Goal: Contribute content: Add original content to the website for others to see

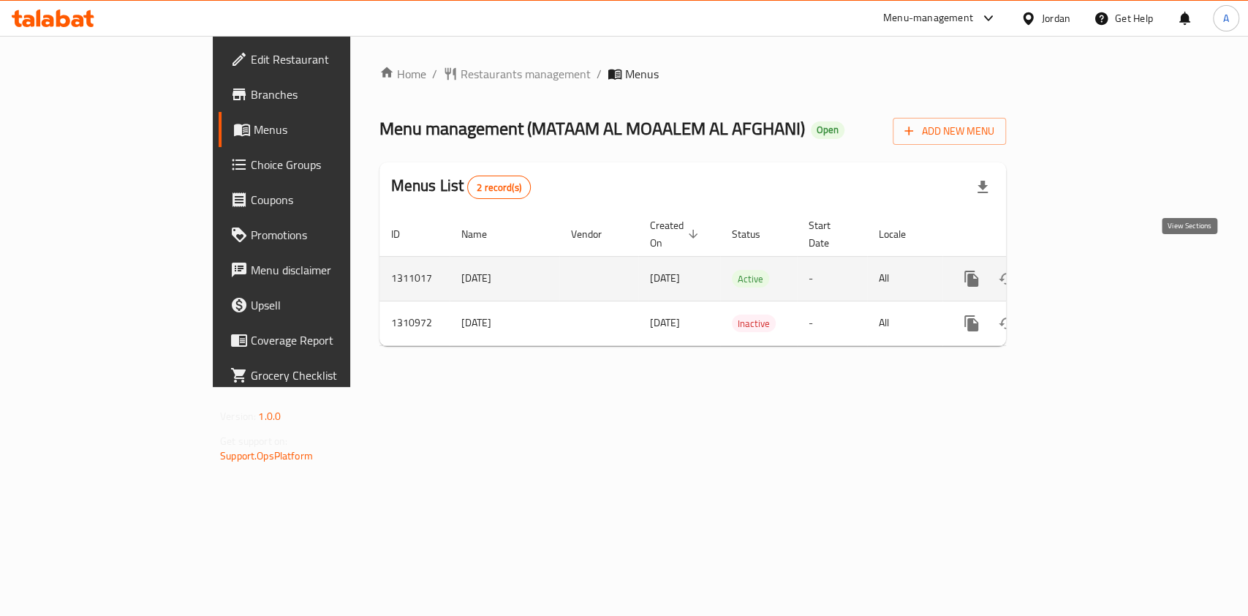
click at [1086, 270] on icon "enhanced table" at bounding box center [1077, 279] width 18 height 18
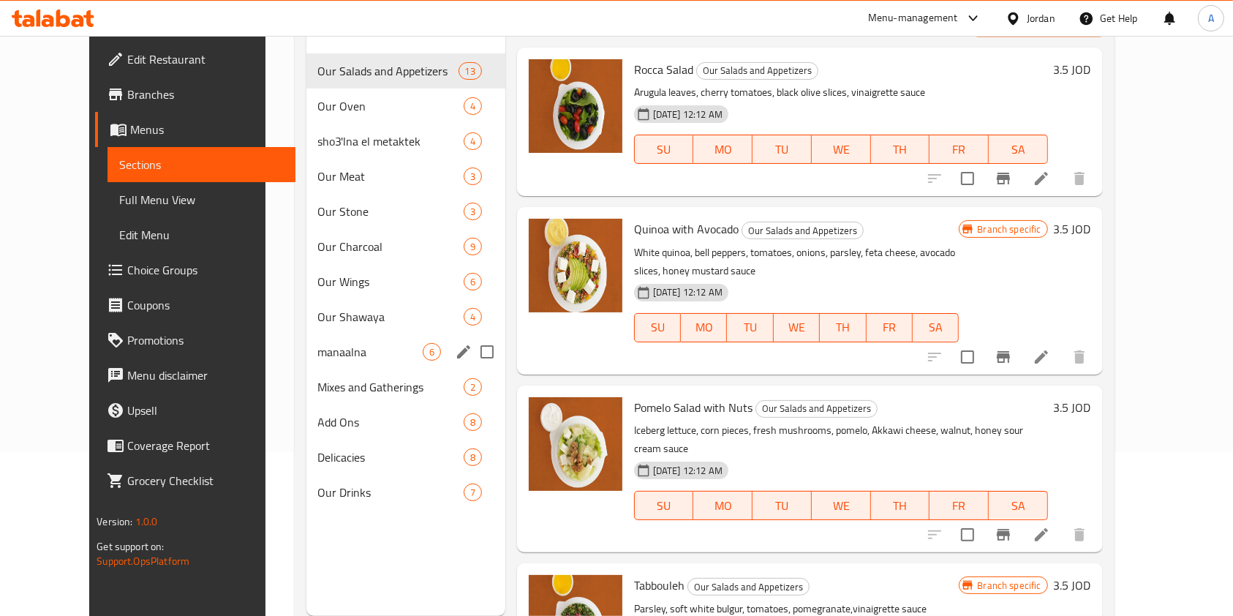
scroll to position [167, 0]
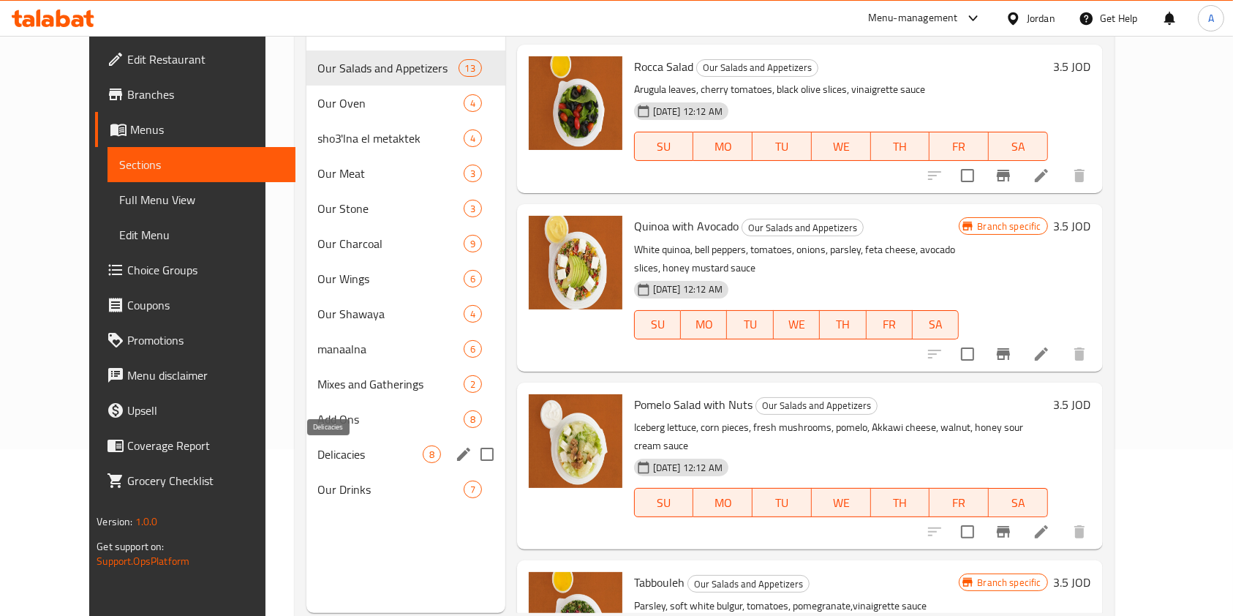
click at [324, 454] on span "Delicacies" at bounding box center [370, 454] width 105 height 18
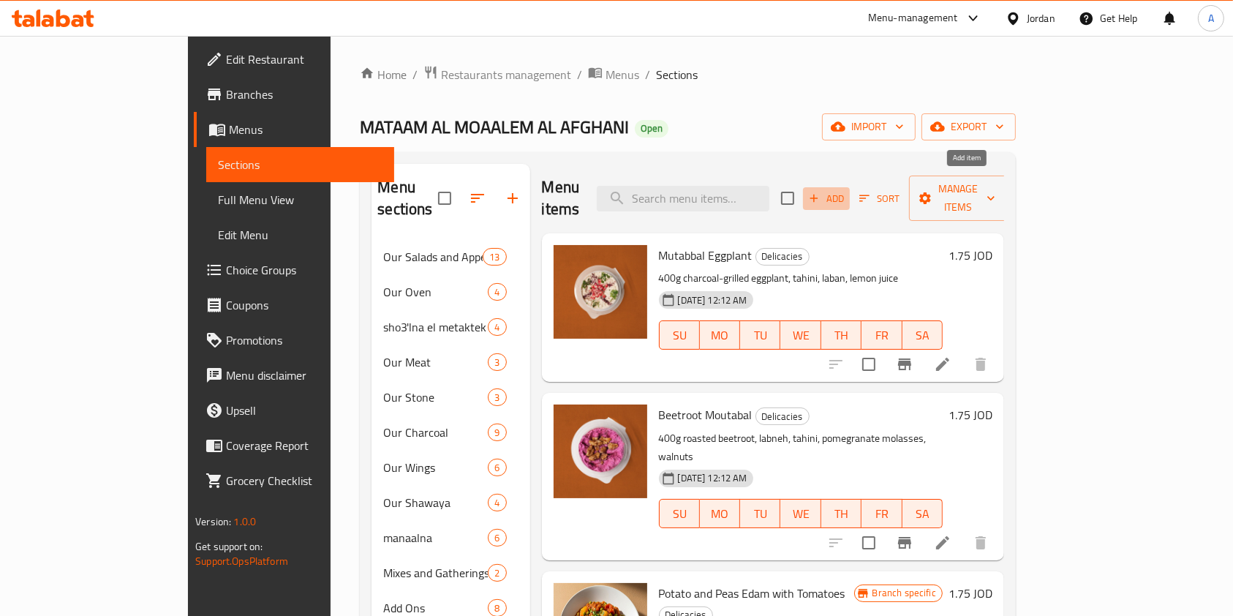
click at [846, 190] on span "Add" at bounding box center [825, 198] width 39 height 17
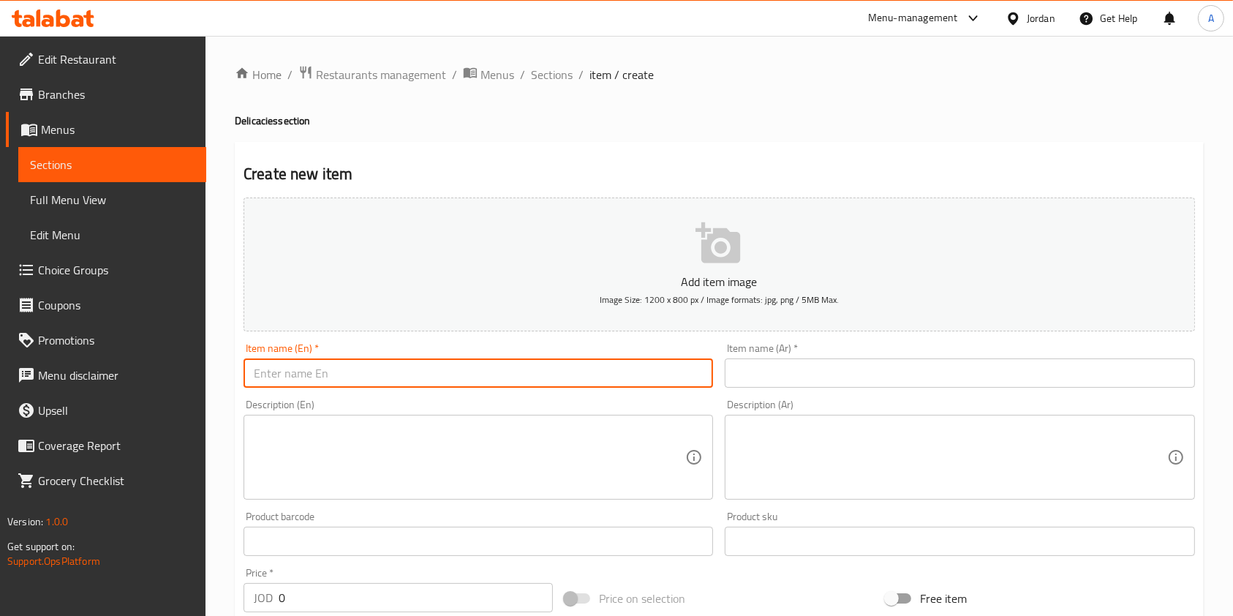
click at [393, 387] on input "text" at bounding box center [477, 372] width 469 height 29
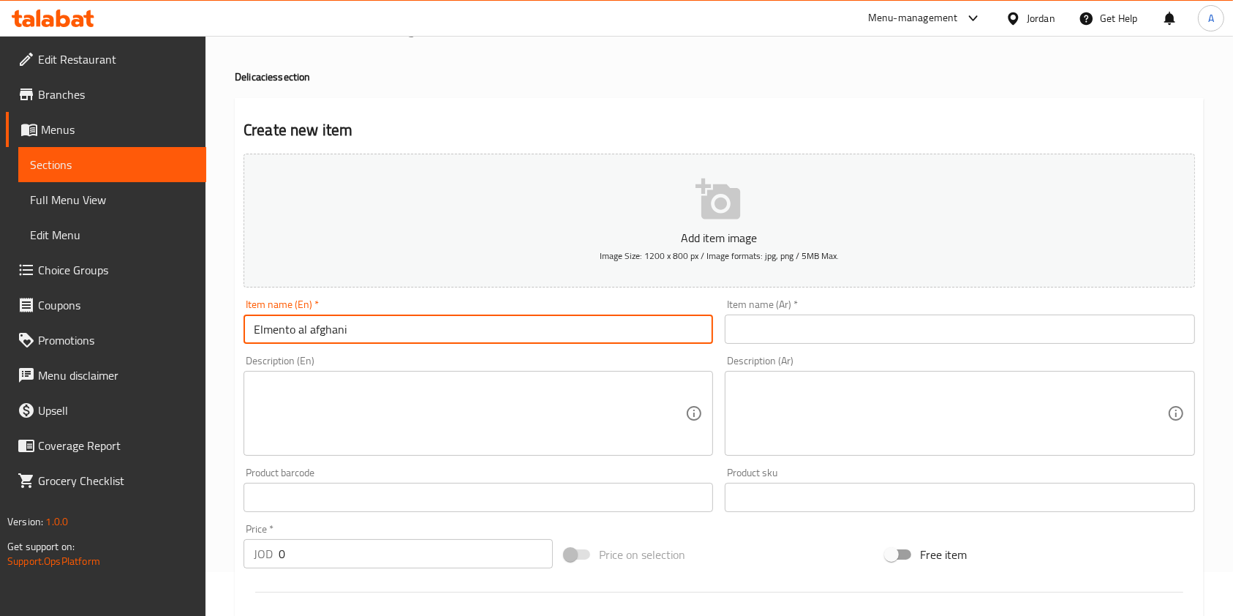
scroll to position [48, 0]
type input "Elmento al afghani"
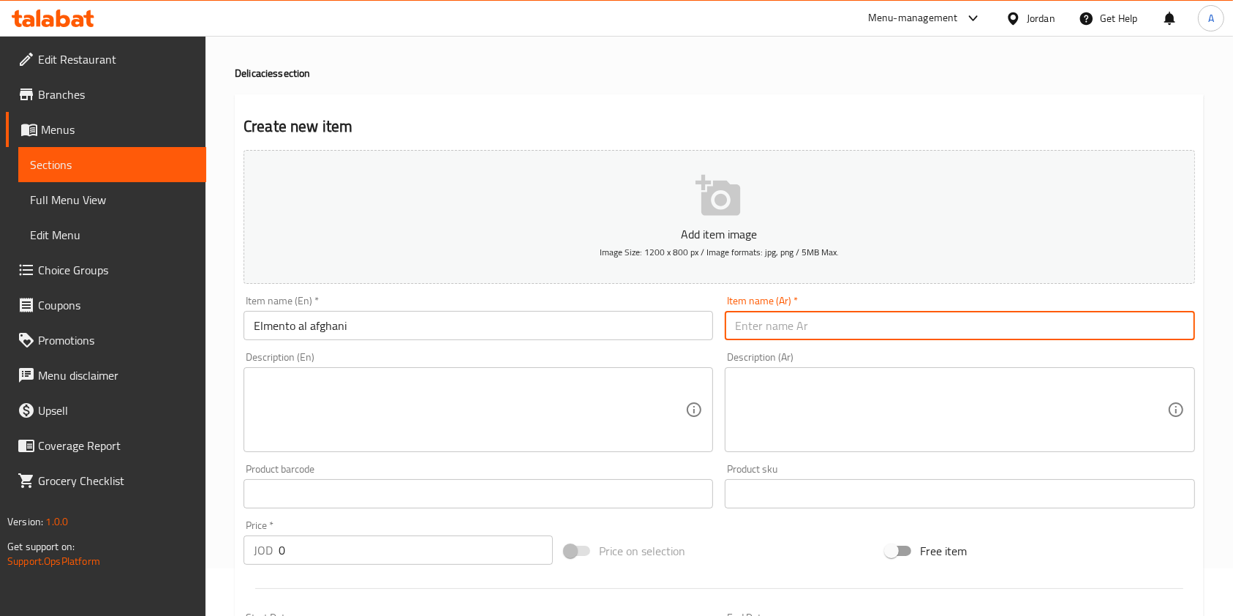
click at [773, 319] on input "text" at bounding box center [958, 325] width 469 height 29
type input "المنتو الافغاني"
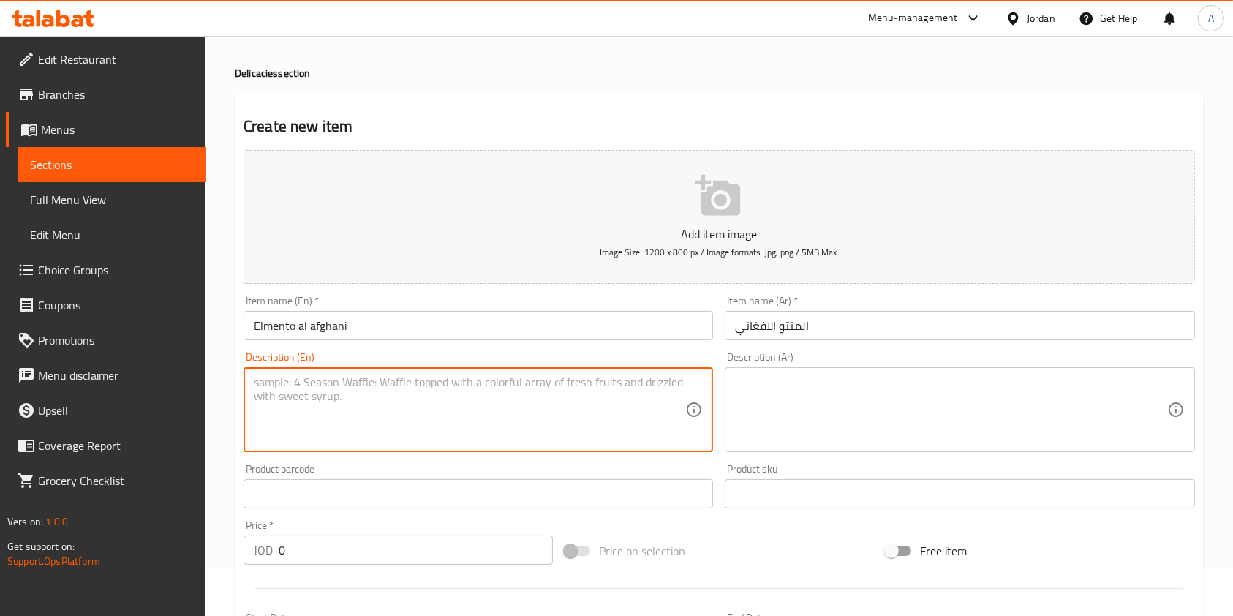
click at [386, 427] on textarea at bounding box center [469, 409] width 431 height 69
click at [833, 421] on textarea at bounding box center [950, 409] width 431 height 69
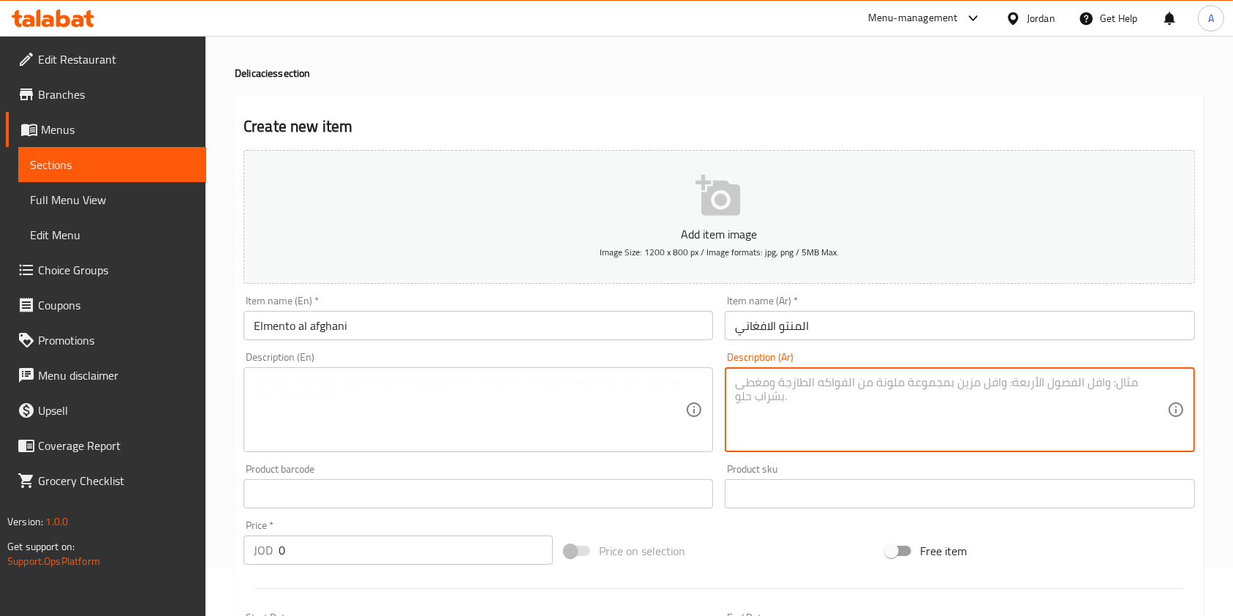
paste textarea "طبق ‎ افغاني تقليدي يتكون من عجينة رقيقة مصنوعة من الدقيق ‎محشو باللحم البلدي ا…"
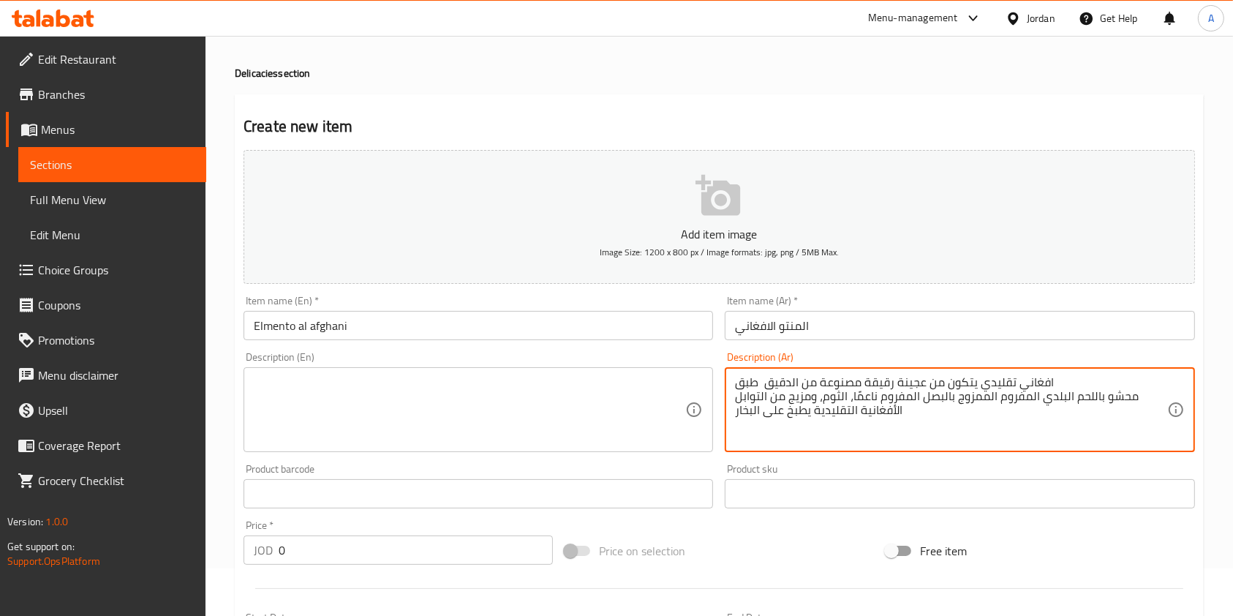
type textarea "طبق ‎ افغاني تقليدي يتكون من عجينة رقيقة مصنوعة من الدقيق ‎محشو باللحم البلدي ا…"
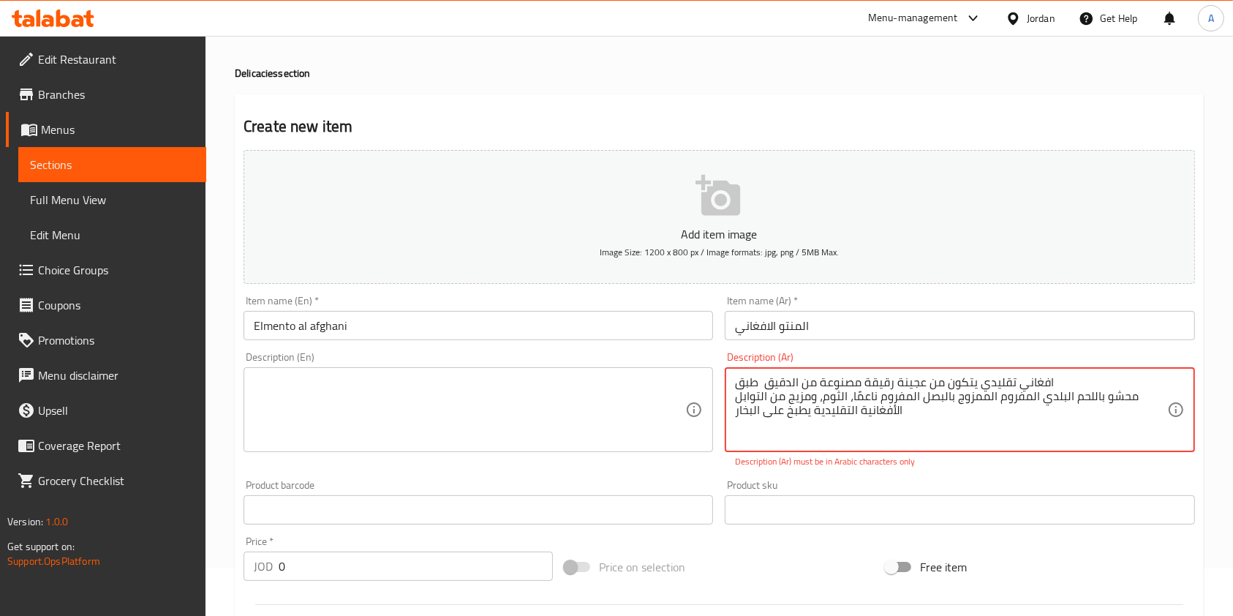
click at [446, 389] on textarea at bounding box center [469, 409] width 431 height 69
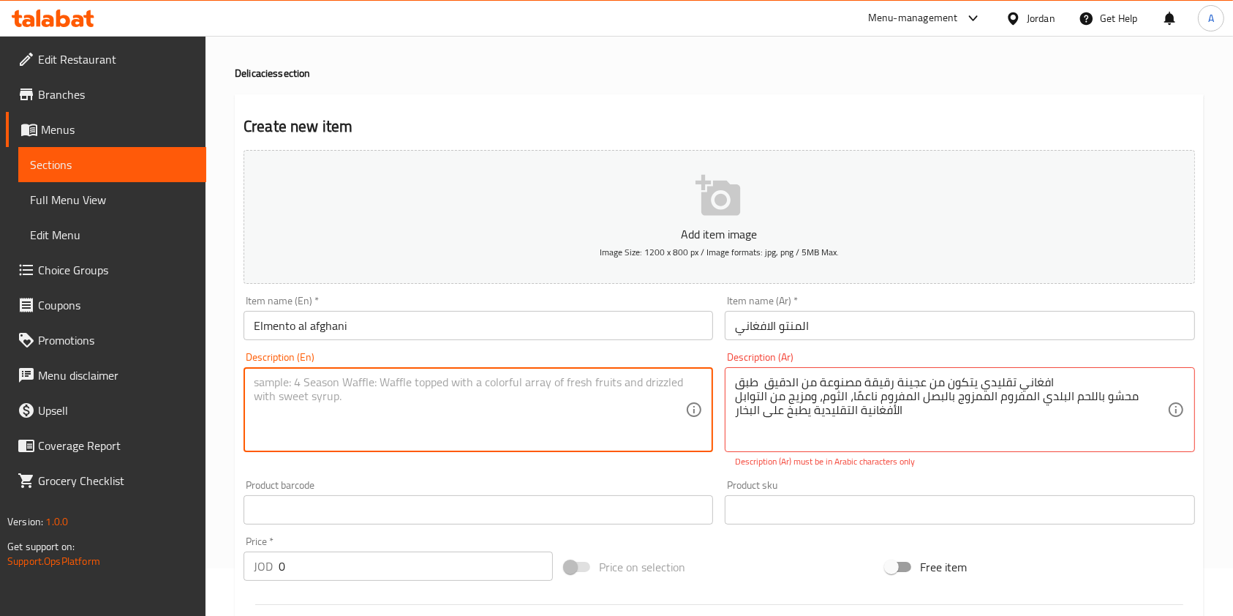
paste textarea "A traditional Afghan dish consisting of a thin dough made from flour, filled wi…"
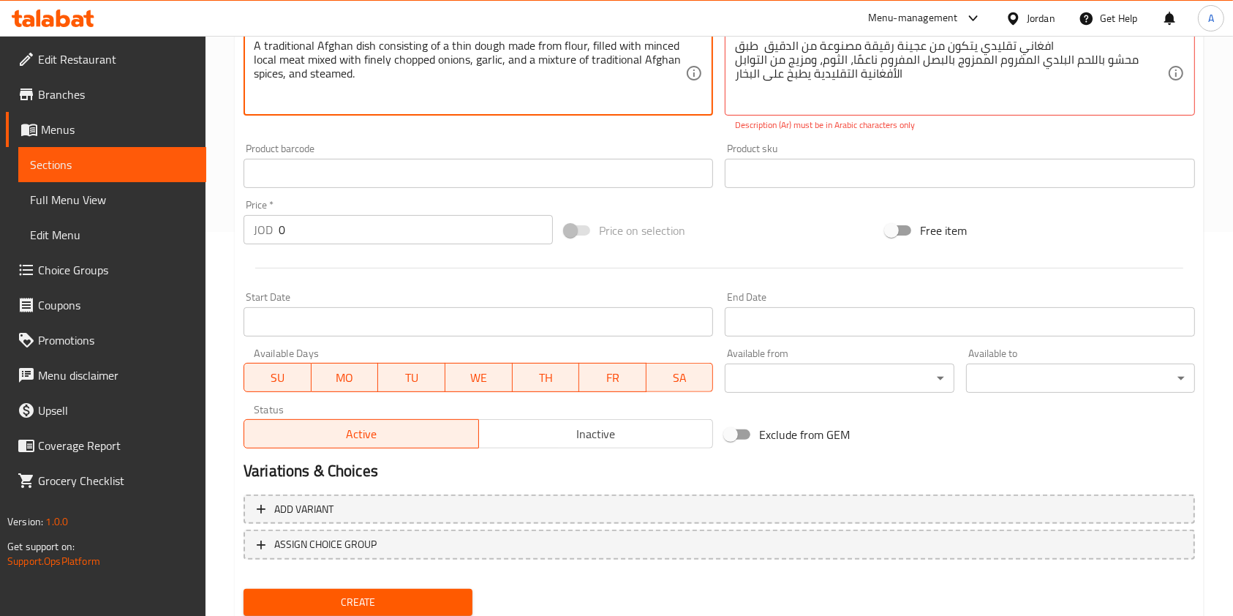
scroll to position [434, 0]
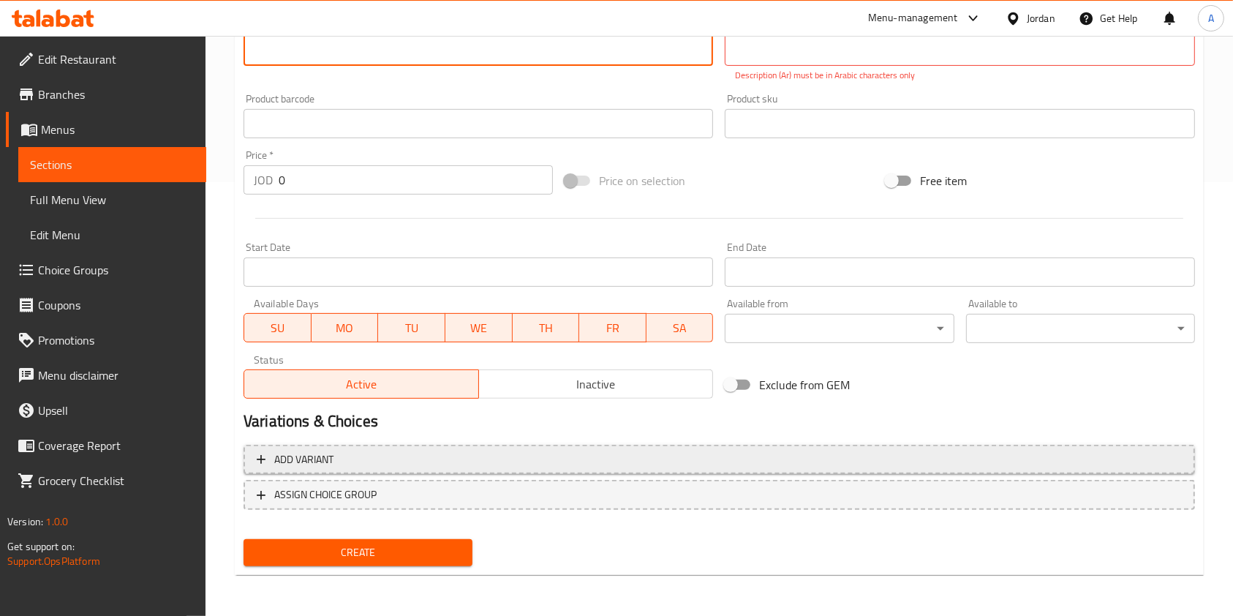
type textarea "A traditional Afghan dish consisting of a thin dough made from flour, filled wi…"
click at [390, 455] on span "Add variant" at bounding box center [719, 459] width 925 height 18
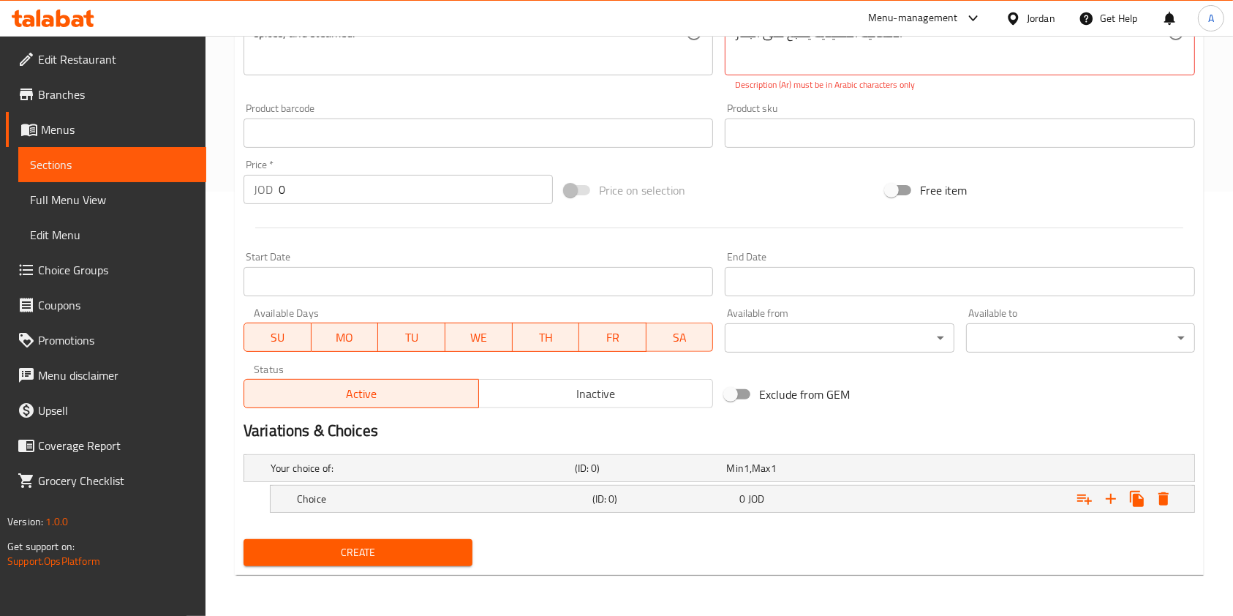
scroll to position [424, 0]
click at [419, 502] on h5 "Choice" at bounding box center [442, 498] width 290 height 15
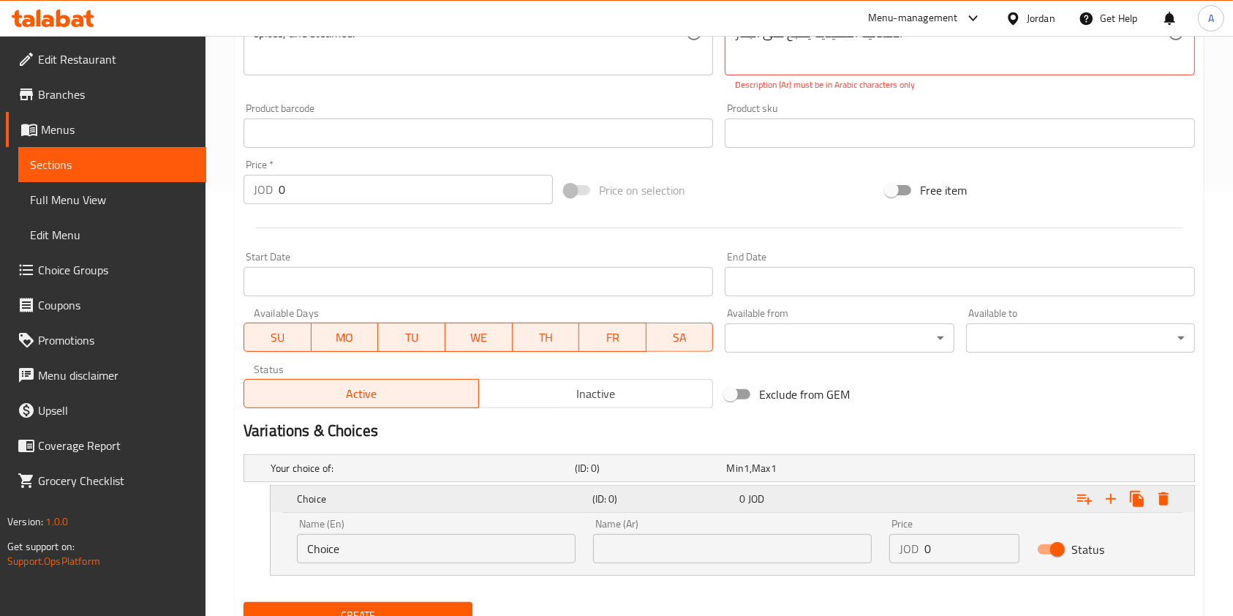
scroll to position [486, 0]
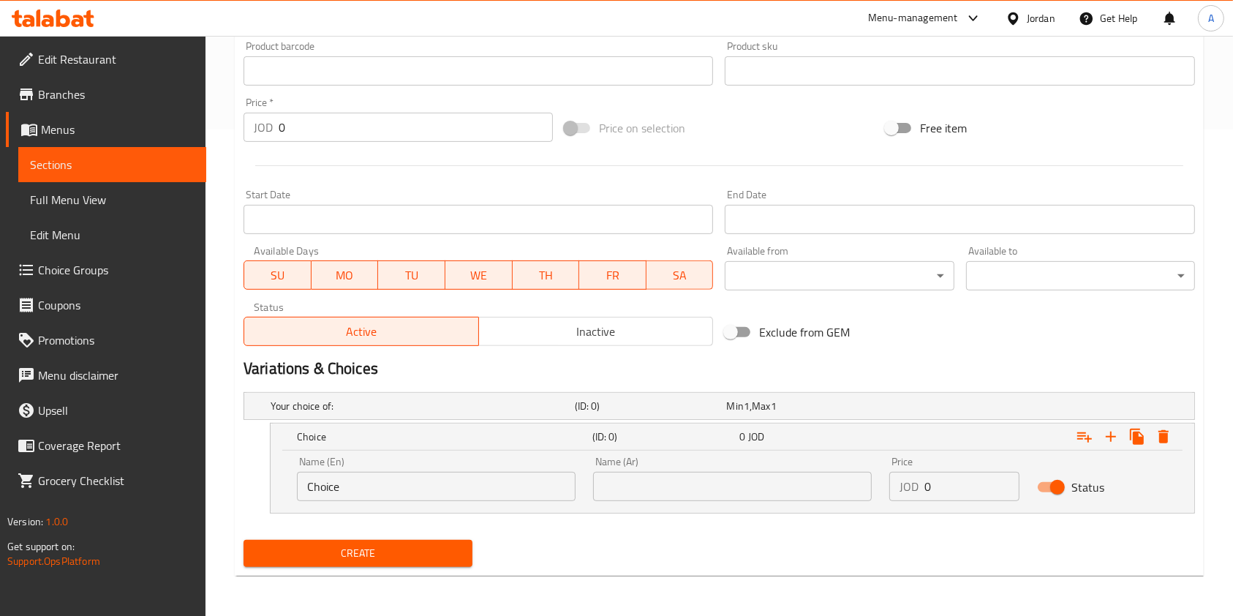
click at [399, 476] on input "Choice" at bounding box center [436, 486] width 279 height 29
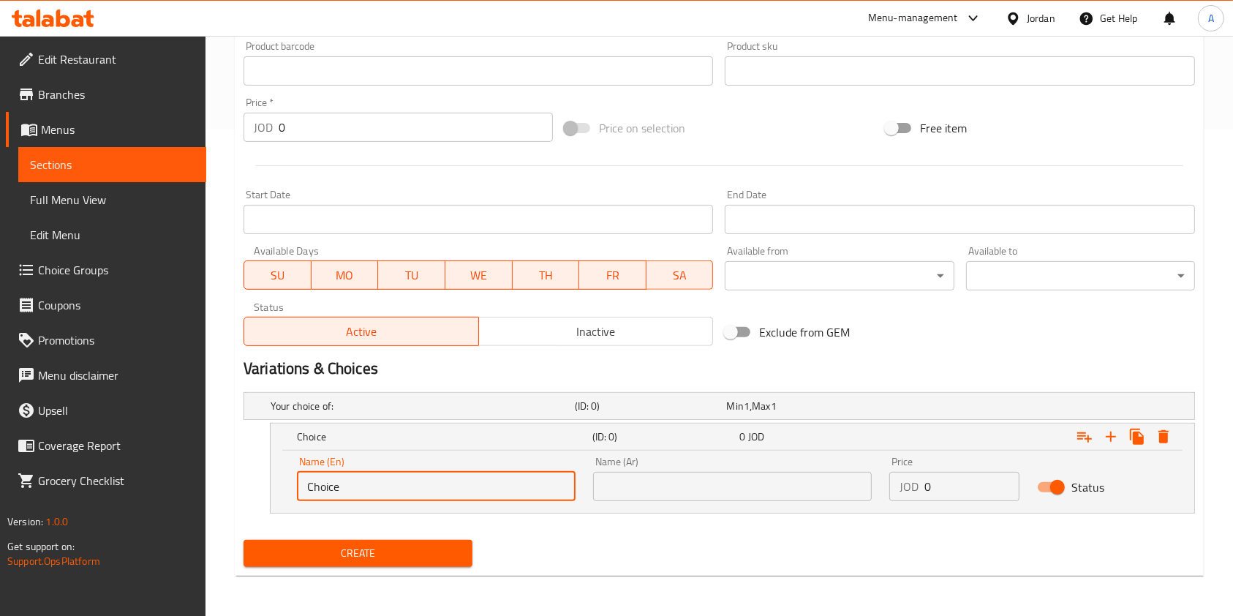
click at [399, 476] on input "Choice" at bounding box center [436, 486] width 279 height 29
type input "3 pcs with 3 sauces"
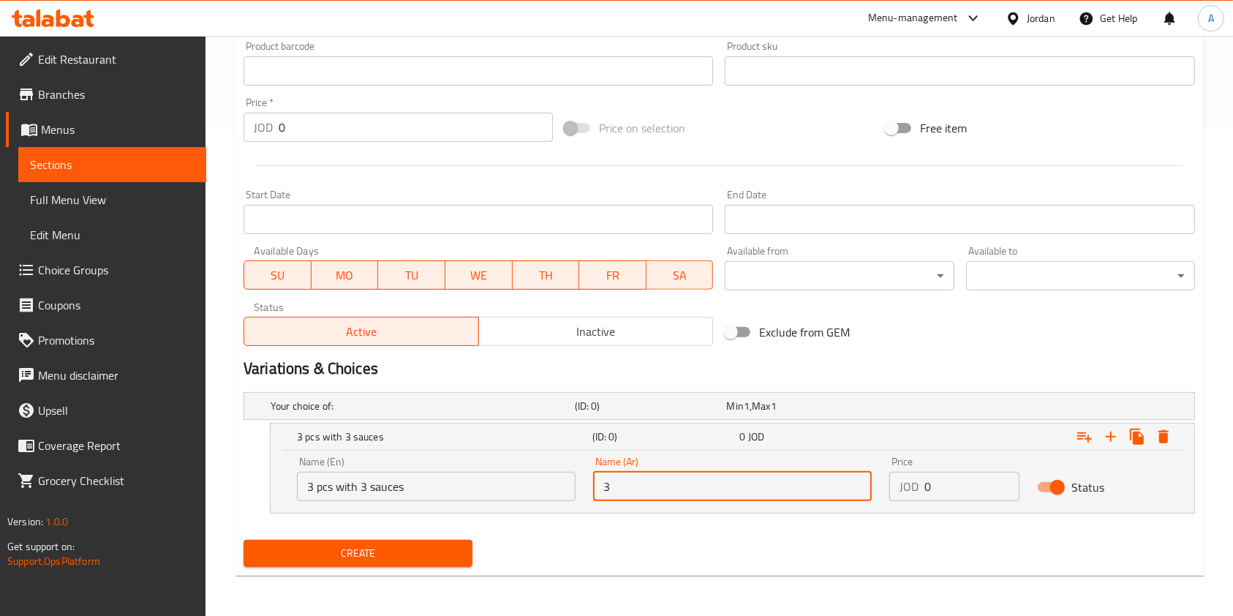
type input "3"
click at [311, 477] on input "3 pcs with 3 sauces" at bounding box center [436, 486] width 279 height 29
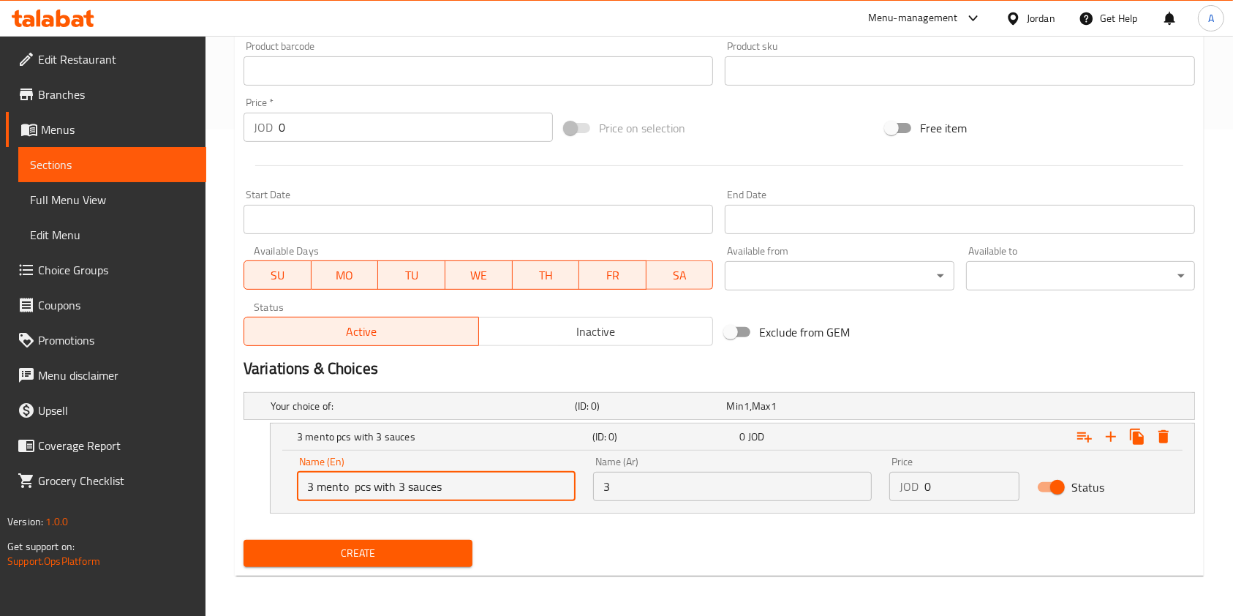
type input "3 mento pcs with 3 sauces"
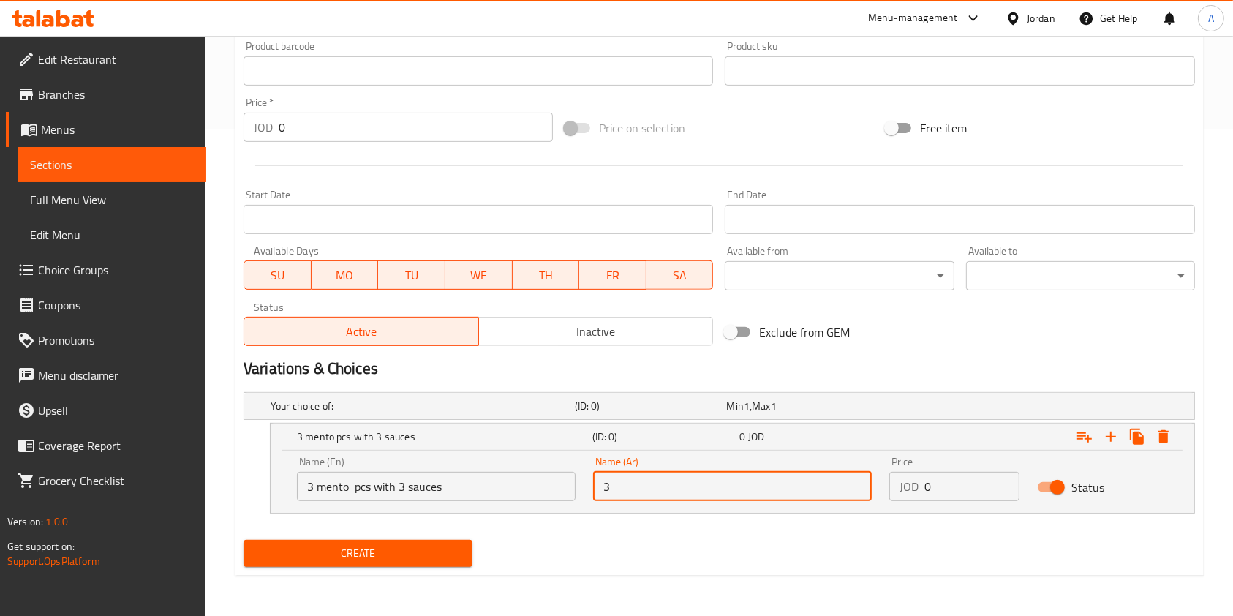
click at [664, 476] on input "3" at bounding box center [732, 486] width 279 height 29
type input "3"
type input "3 حبات منتو مع علبتين صوص"
click at [405, 483] on input "3 mento pcs with 3 sauces" at bounding box center [436, 486] width 279 height 29
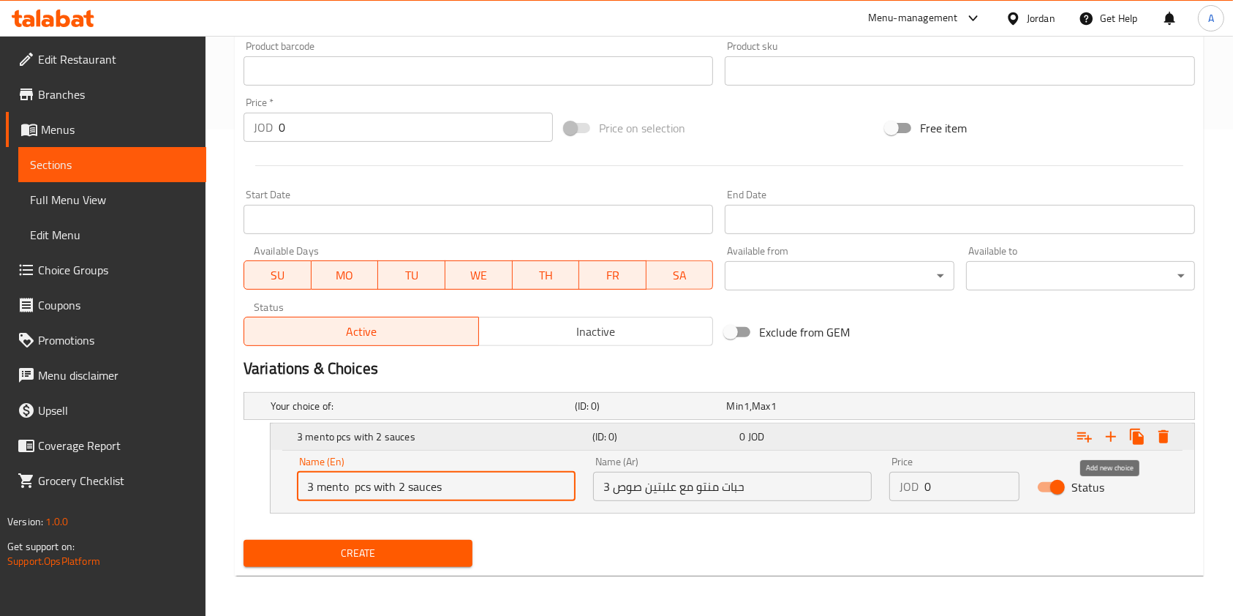
type input "3 mento pcs with 2 sauces"
click at [1110, 438] on icon "Expand" at bounding box center [1110, 436] width 10 height 10
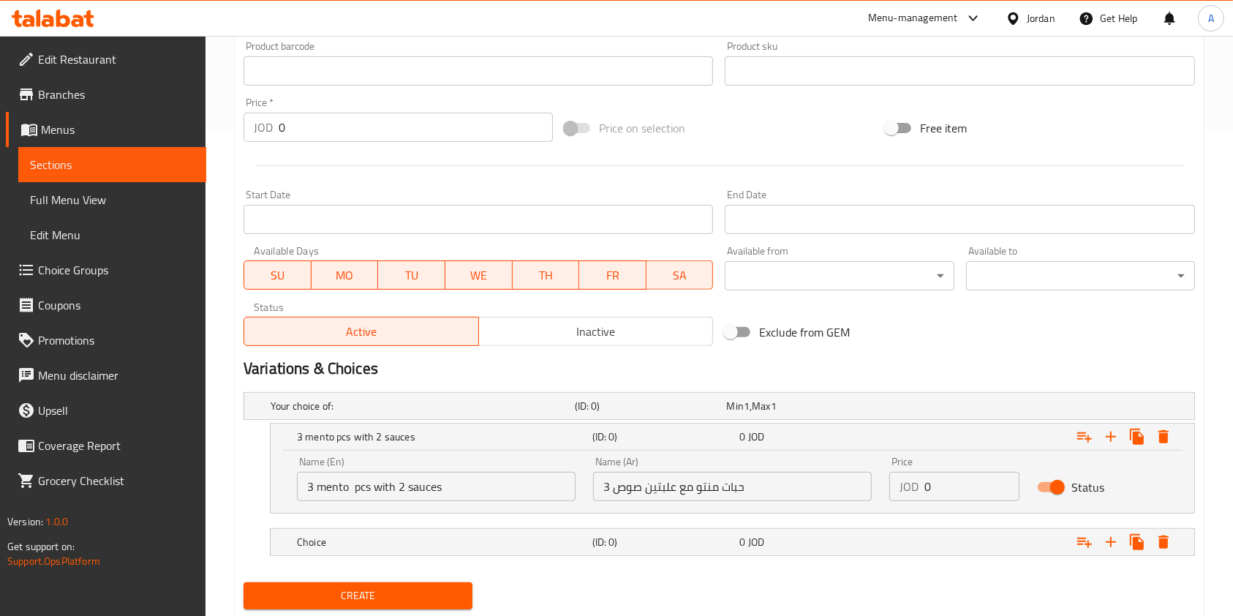
scroll to position [529, 0]
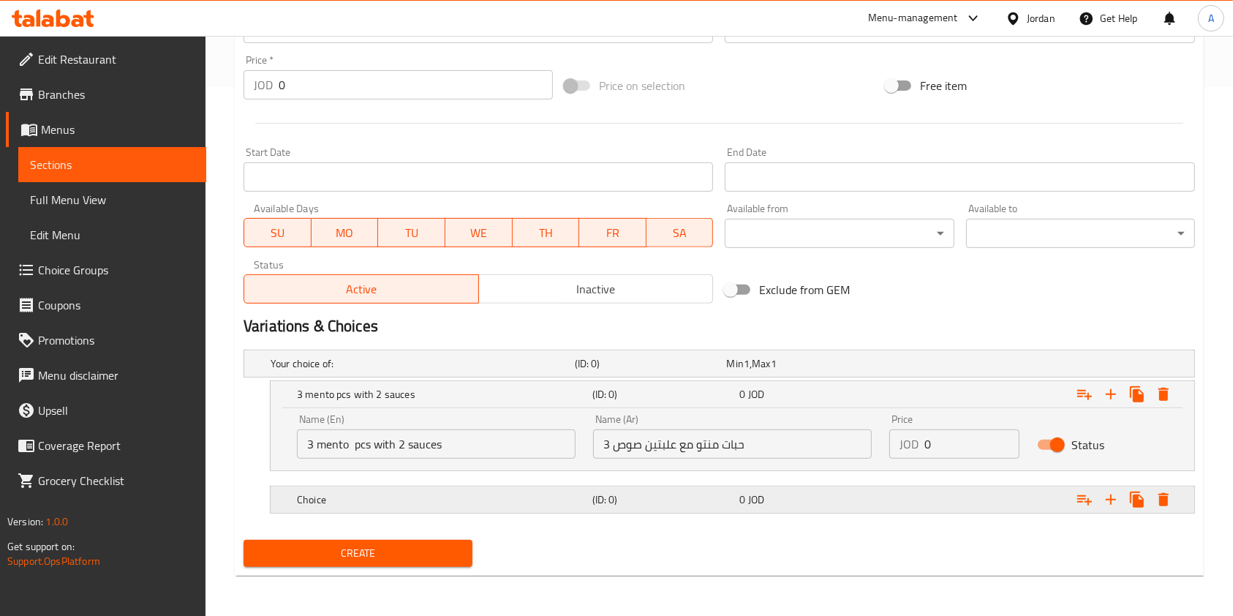
click at [836, 502] on div "0 JOD" at bounding box center [810, 499] width 142 height 15
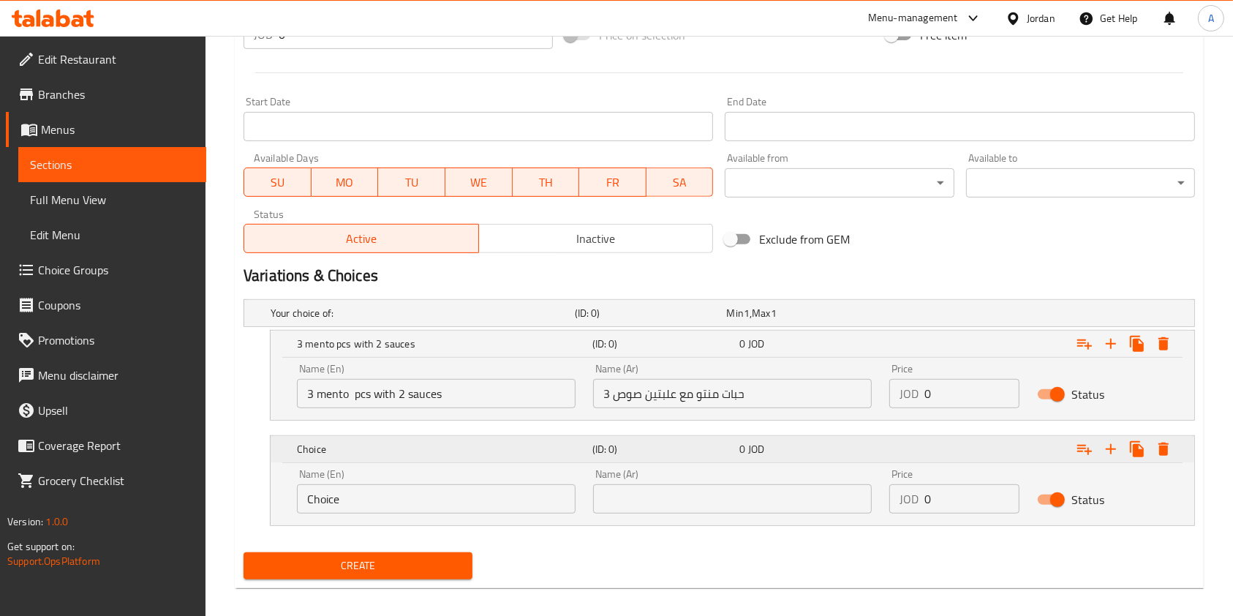
scroll to position [591, 0]
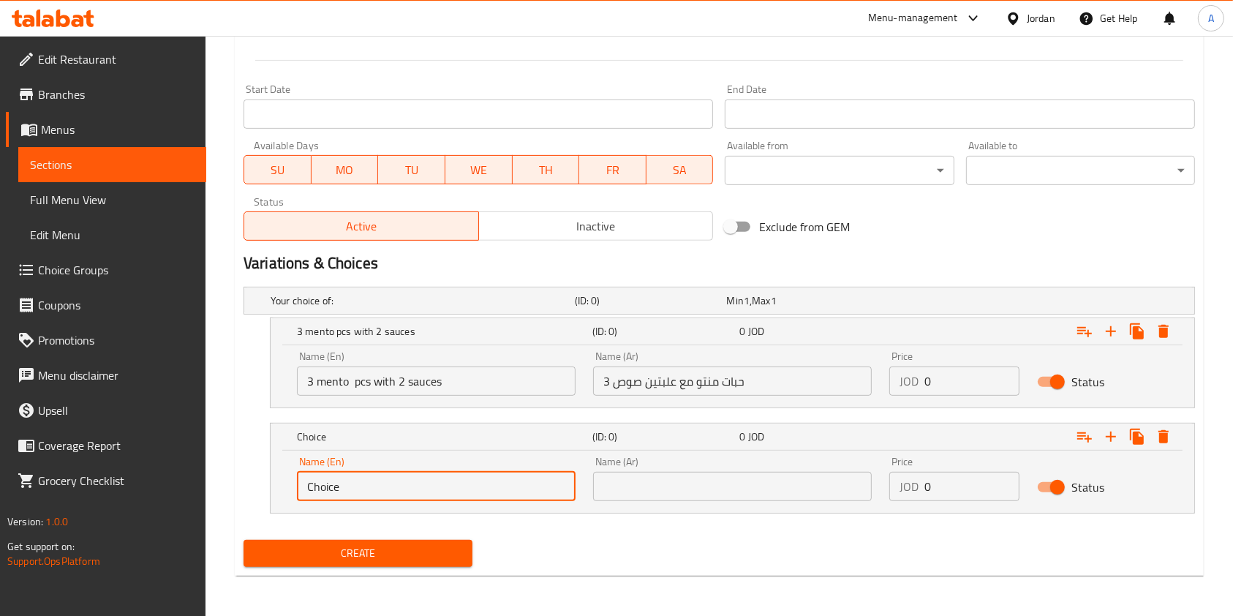
click at [426, 485] on input "Choice" at bounding box center [436, 486] width 279 height 29
type input "C"
type input "5"
type input "6 mento pcs with 4 sauces"
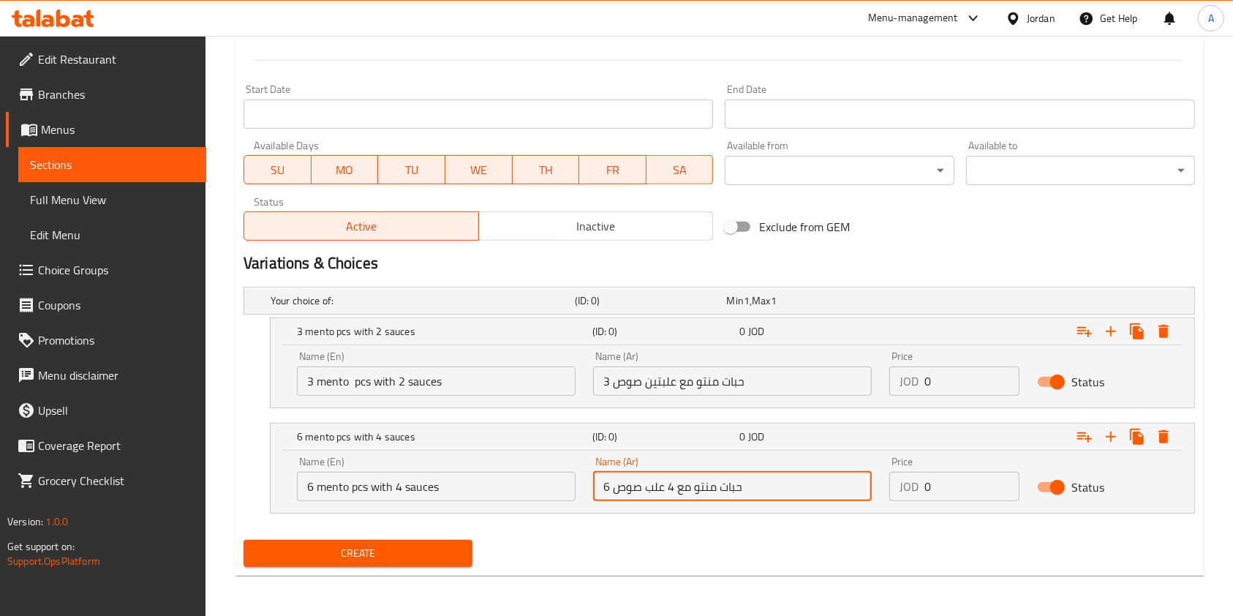
type input "6 حبات منتو مع 4 علب صوص"
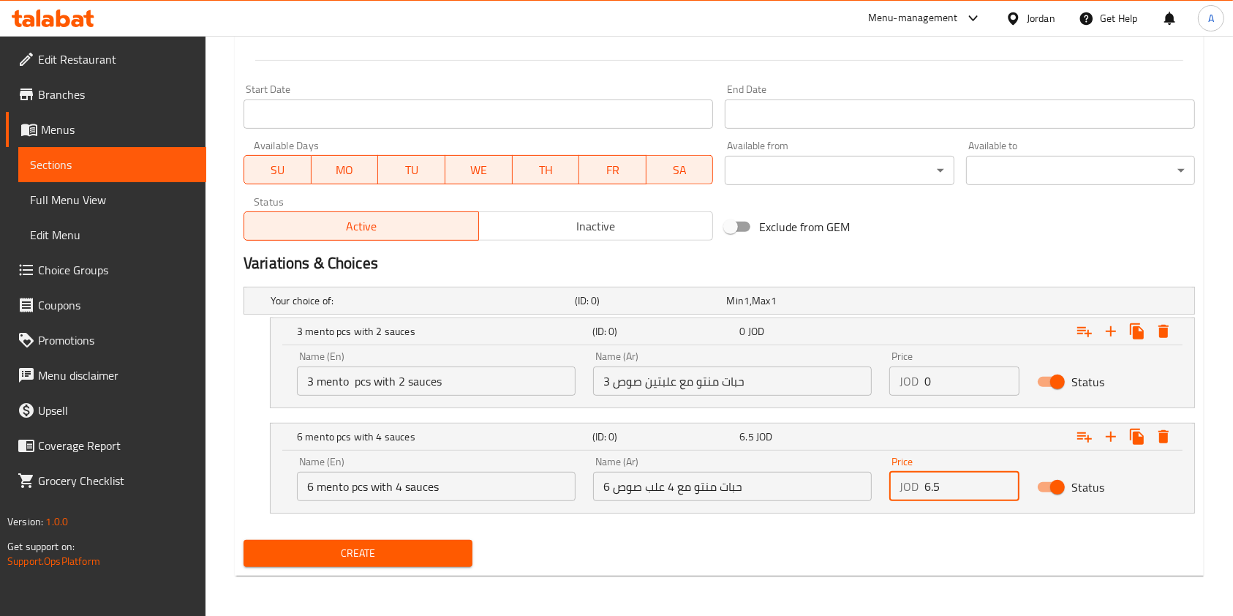
type input "6.5"
click at [965, 387] on input "0" at bounding box center [971, 380] width 95 height 29
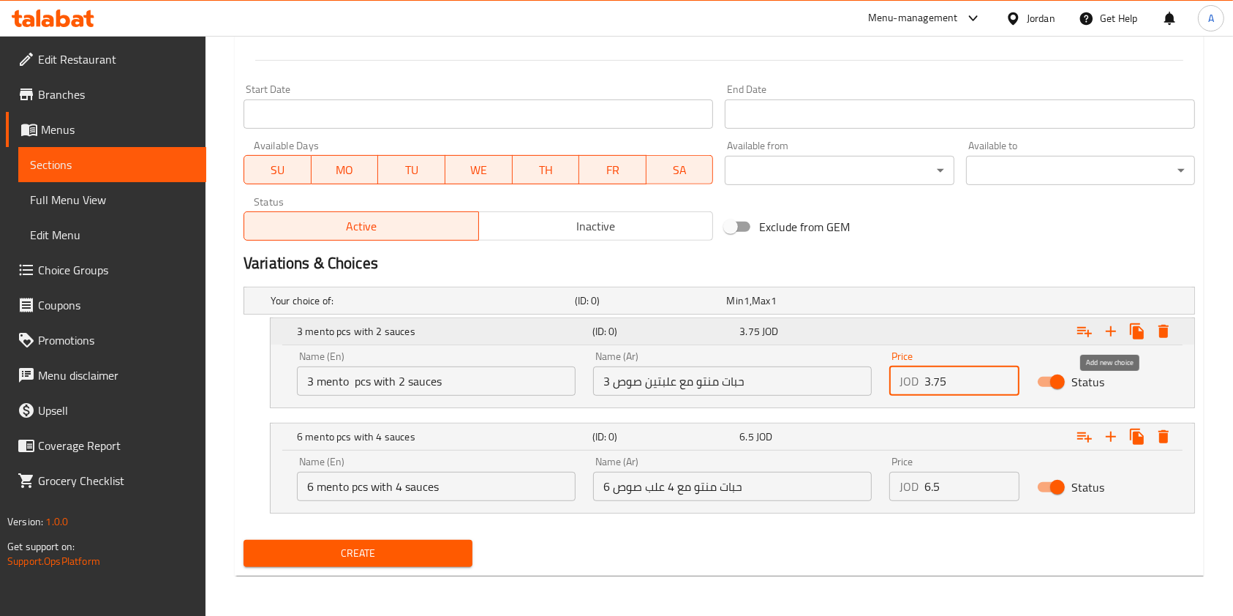
type input "3.75"
click at [1110, 330] on icon "Expand" at bounding box center [1110, 331] width 10 height 10
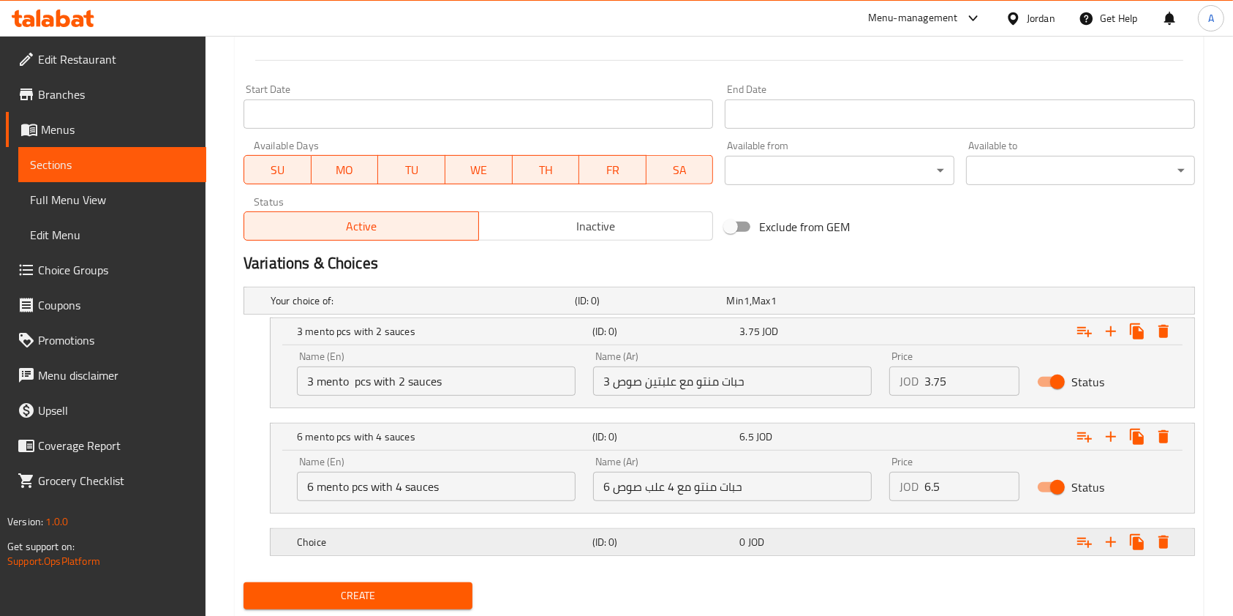
click at [626, 544] on h5 "(ID: 0)" at bounding box center [663, 541] width 142 height 15
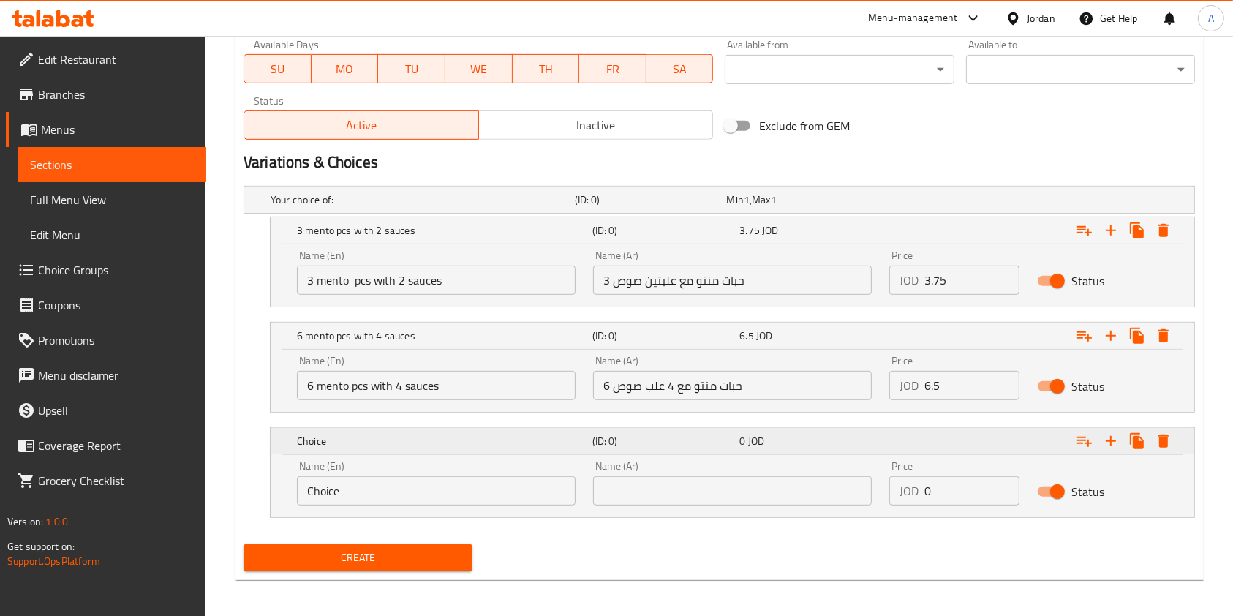
scroll to position [696, 0]
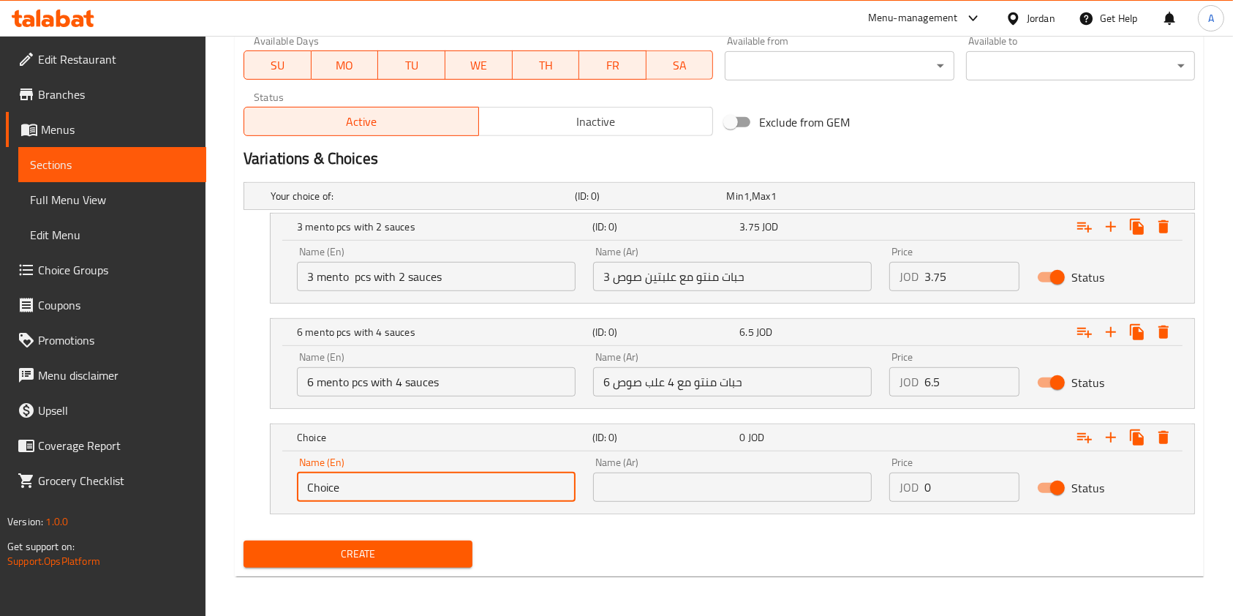
click at [437, 488] on input "Choice" at bounding box center [436, 486] width 279 height 29
click at [754, 385] on input "6 حبات منتو مع 4 علب صوص" at bounding box center [732, 381] width 279 height 29
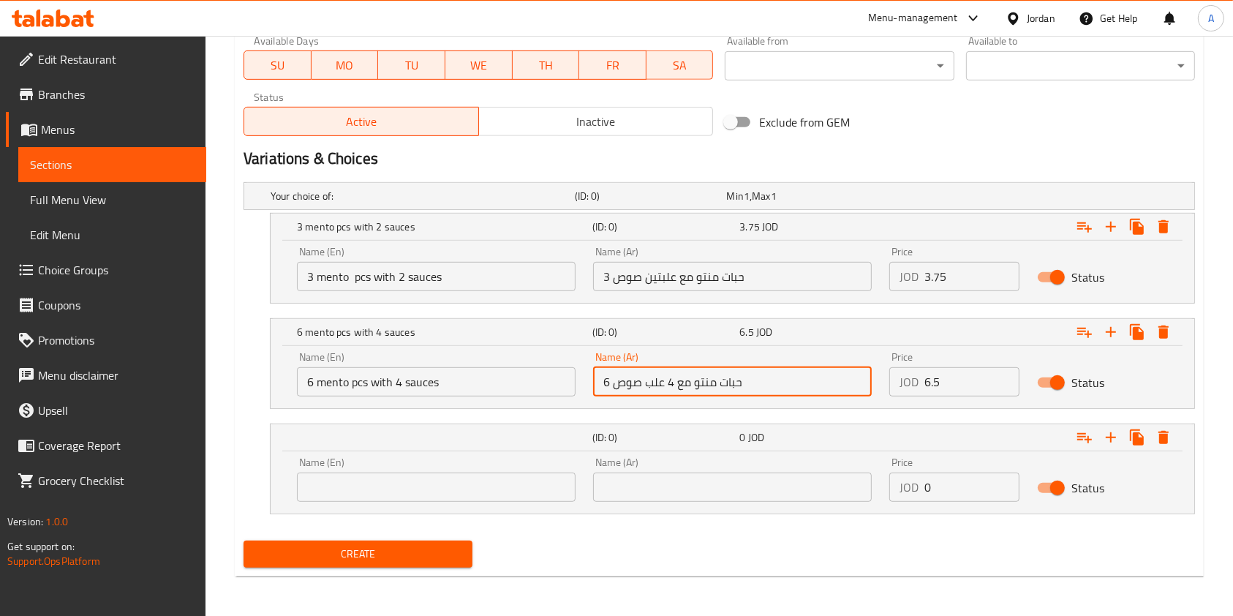
click at [390, 494] on input "text" at bounding box center [436, 486] width 279 height 29
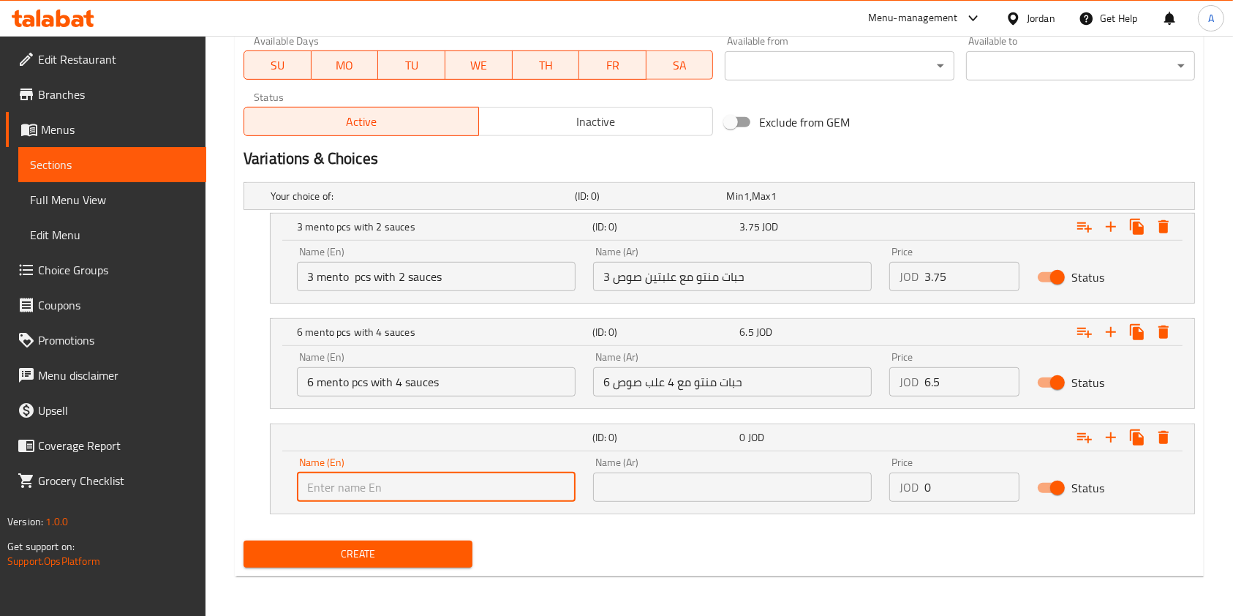
type input "e"
type input "12 mento pcs with 6 sauces"
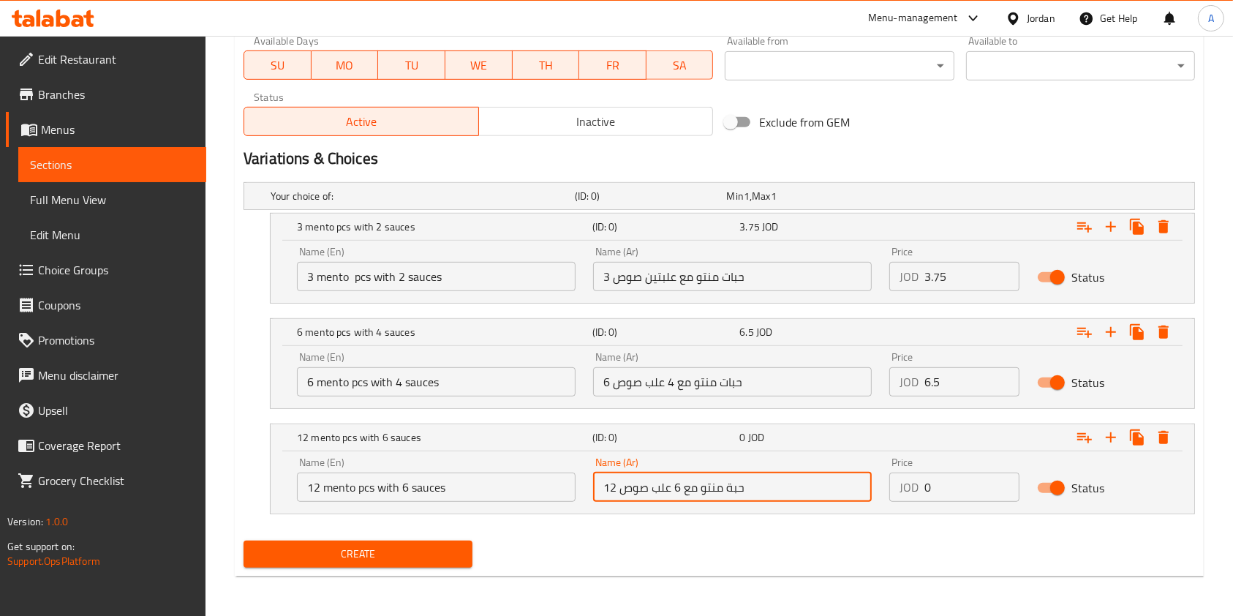
type input "12 حبة منتو مع 6 علب صوص"
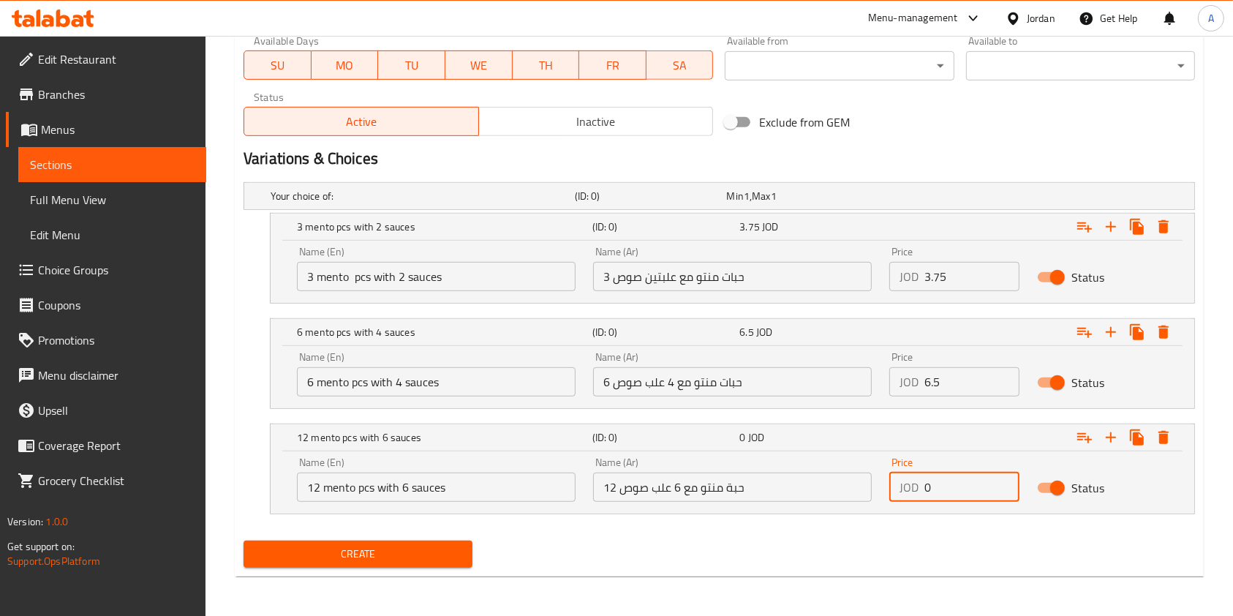
click at [939, 496] on input "0" at bounding box center [971, 486] width 95 height 29
type input "11.5"
click at [401, 555] on span "Create" at bounding box center [357, 553] width 205 height 18
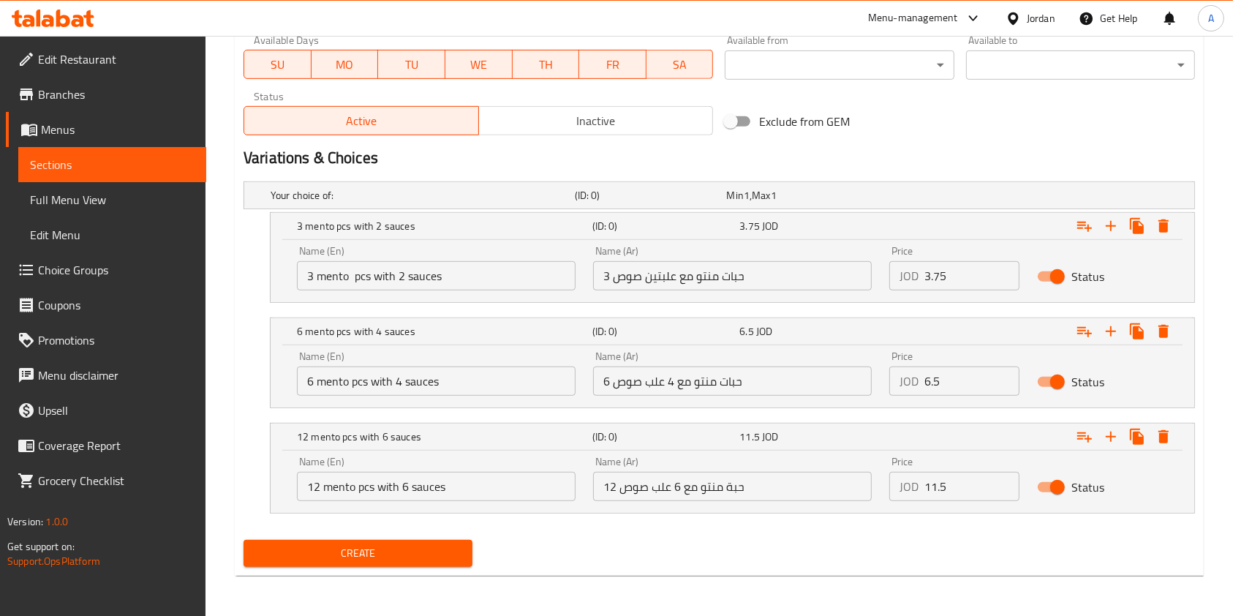
scroll to position [150, 0]
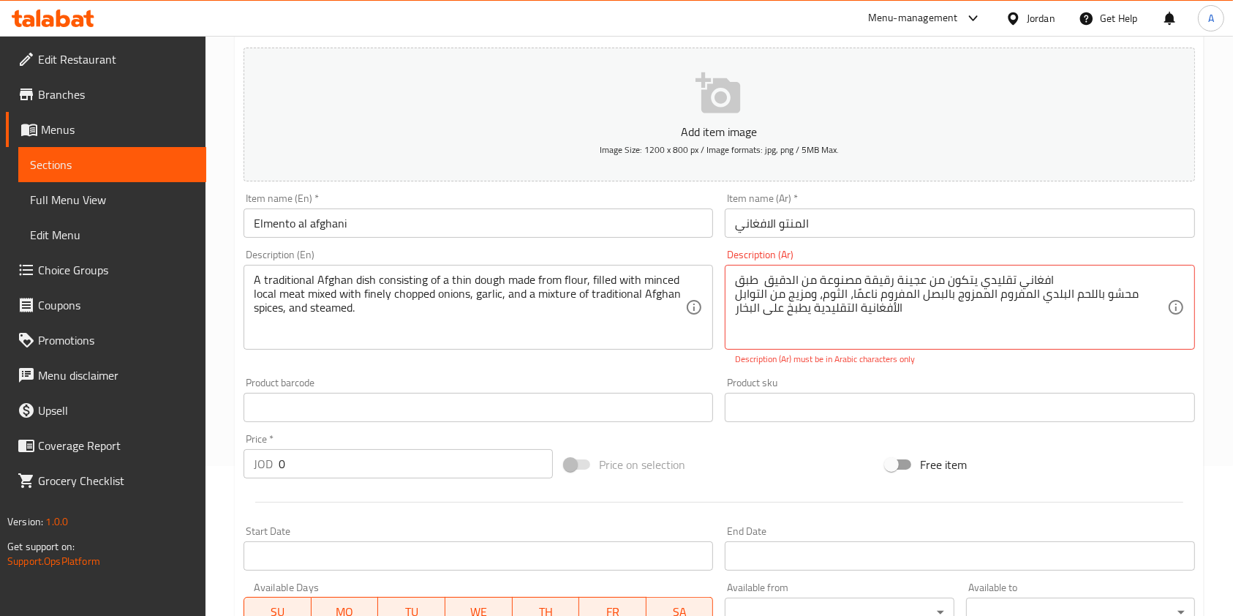
click at [673, 368] on div "Description (En) A traditional Afghan dish consisting of a thin dough made from…" at bounding box center [478, 307] width 481 height 128
click at [817, 307] on textarea "طبق ‎ افغاني تقليدي يتكون من عجينة رقيقة مصنوعة من الدقيق ‎محشو باللحم البلدي ا…" at bounding box center [950, 307] width 431 height 69
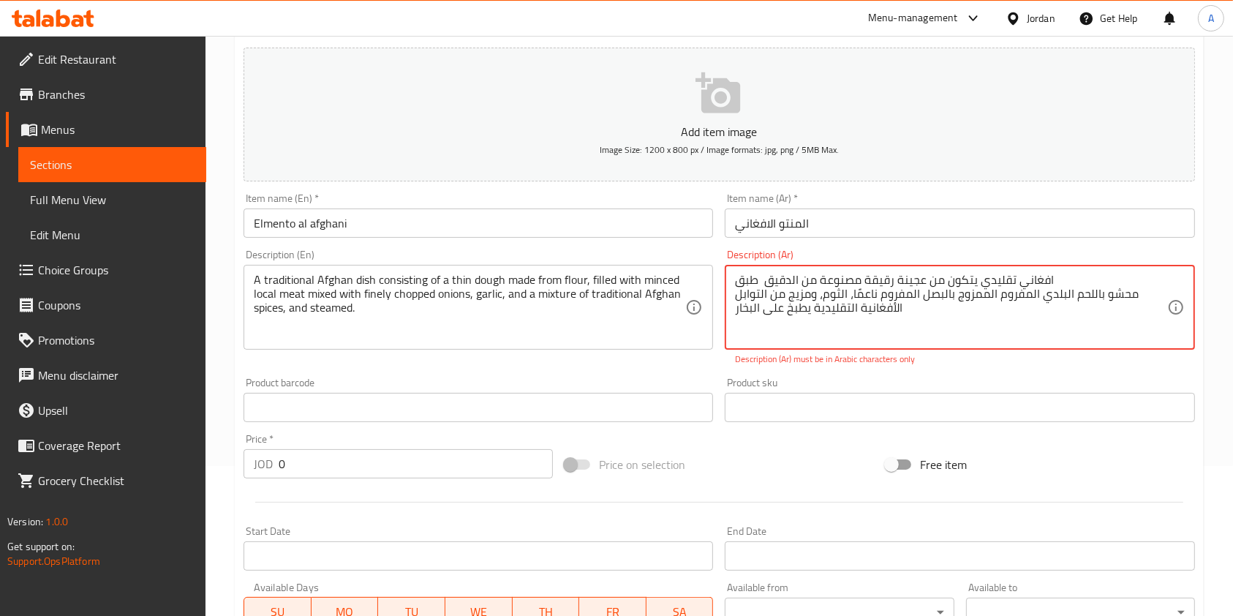
click at [776, 336] on textarea "طبق ‎ افغاني تقليدي يتكون من عجينة رقيقة مصنوعة من الدقيق ‎محشو باللحم البلدي ا…" at bounding box center [950, 307] width 431 height 69
click at [818, 292] on textarea "طبق ‎ افغاني تقليدي يتكون من عجينة رقيقة مصنوعة من الدقيق ‎محشو باللحم البلدي ا…" at bounding box center [950, 307] width 431 height 69
click at [846, 295] on textarea "طبق ‎ افغاني تقليدي يتكون من عجينة رقيقة مصنوعة من الدقيق ‎محشو باللحم البلدي ا…" at bounding box center [950, 307] width 431 height 69
type textarea "طبق ‎ افغاني تقليدي يتكون من عجينة رقيقة مصنوعة من الدقيق ‎محشو باللحم البلدي ا…"
click at [946, 370] on div "Description (Ar) طبق ‎ افغاني تقليدي يتكون من عجينة رقيقة مصنوعة من الدقيق ‎محش…" at bounding box center [959, 307] width 481 height 128
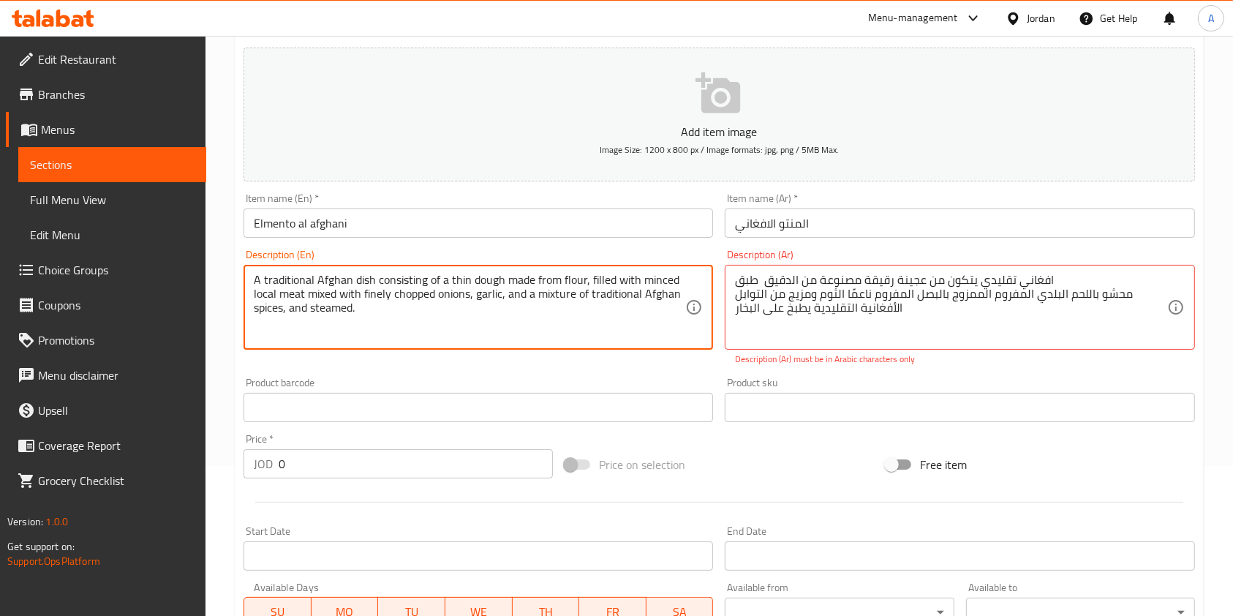
click at [649, 361] on div "Description (En) A traditional Afghan dish consisting of a thin dough made from…" at bounding box center [478, 307] width 481 height 128
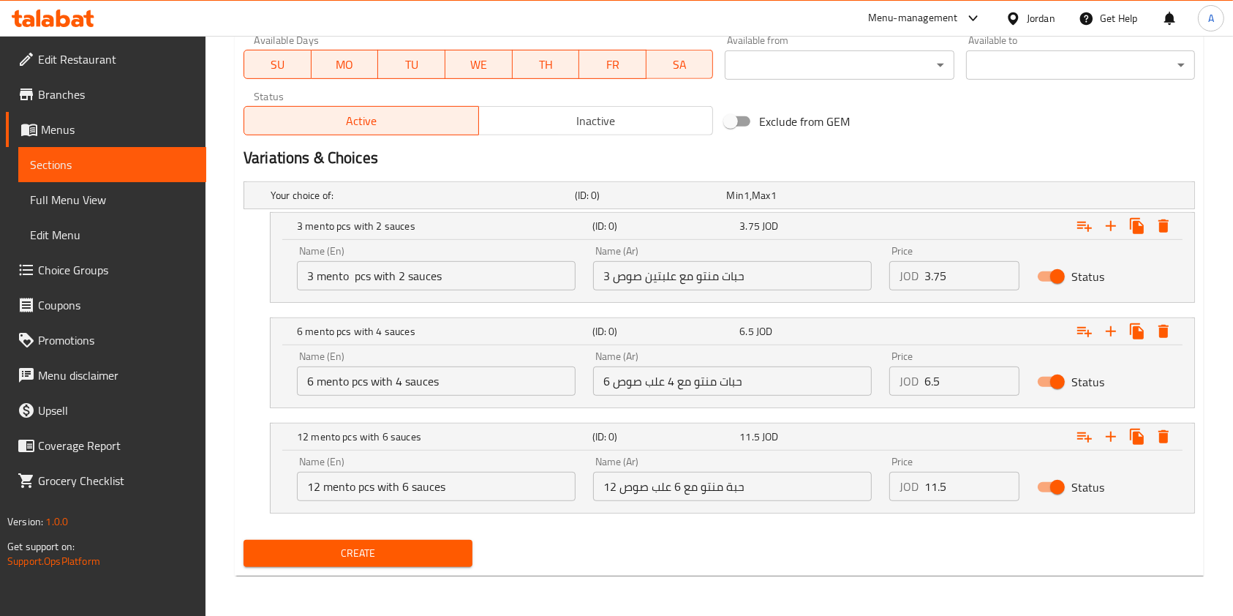
click at [387, 556] on span "Create" at bounding box center [357, 553] width 205 height 18
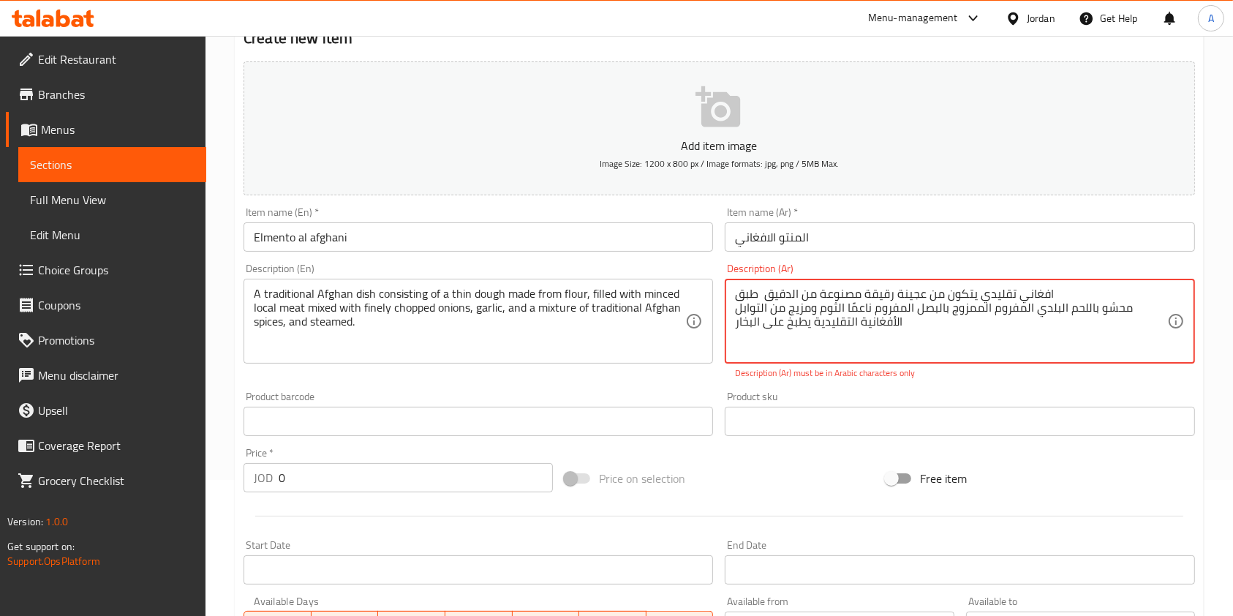
click at [820, 318] on textarea "طبق ‎ افغاني تقليدي يتكون من عجينة رقيقة مصنوعة من الدقيق ‎محشو باللحم البلدي ا…" at bounding box center [950, 321] width 431 height 69
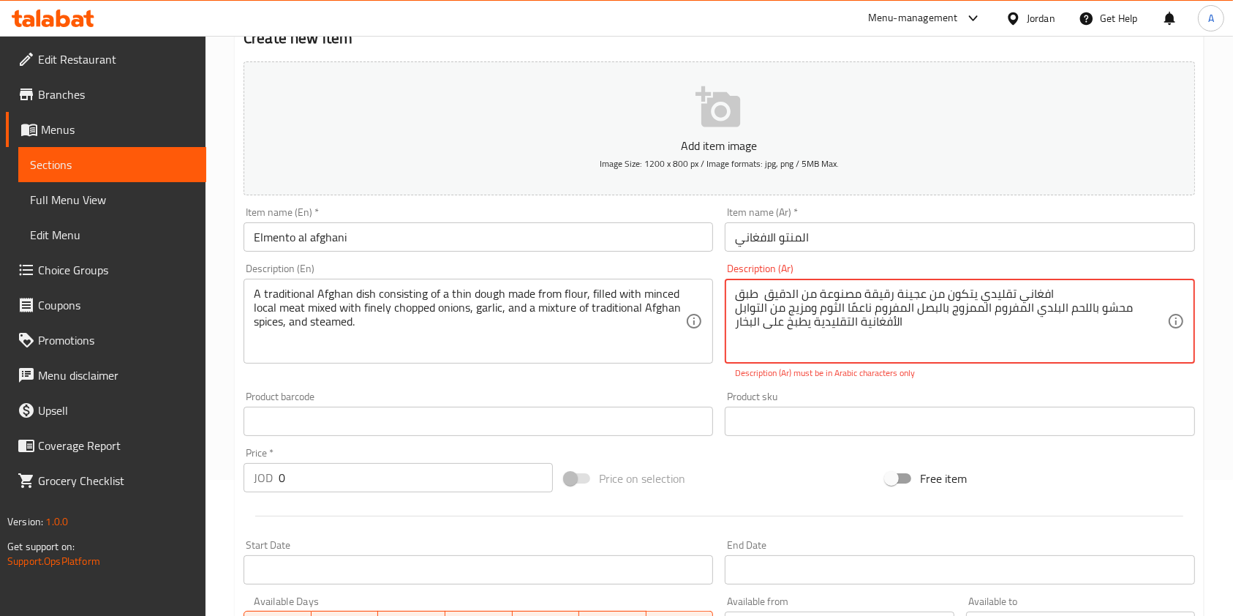
click at [820, 318] on textarea "طبق ‎ افغاني تقليدي يتكون من عجينة رقيقة مصنوعة من الدقيق ‎محشو باللحم البلدي ا…" at bounding box center [950, 321] width 431 height 69
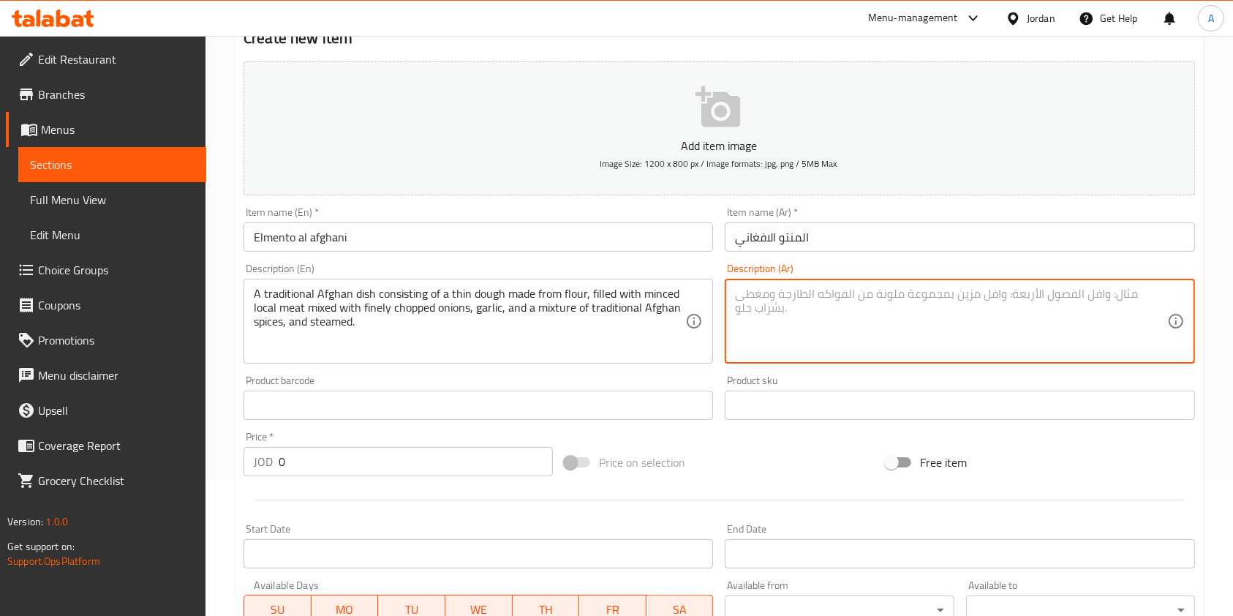
paste textarea "A traditional Afghan dish consisting of a thin dough made from flour, filled wi…"
type textarea "A traditional Afghan dish consisting of a thin dough made from flour, filled wi…"
paste textarea "طبق ‎ افغاني تقليدي يتكون من عجينة رقيقة مصنوعة من الدقيق ‎محشو باللحم البلدي ا…"
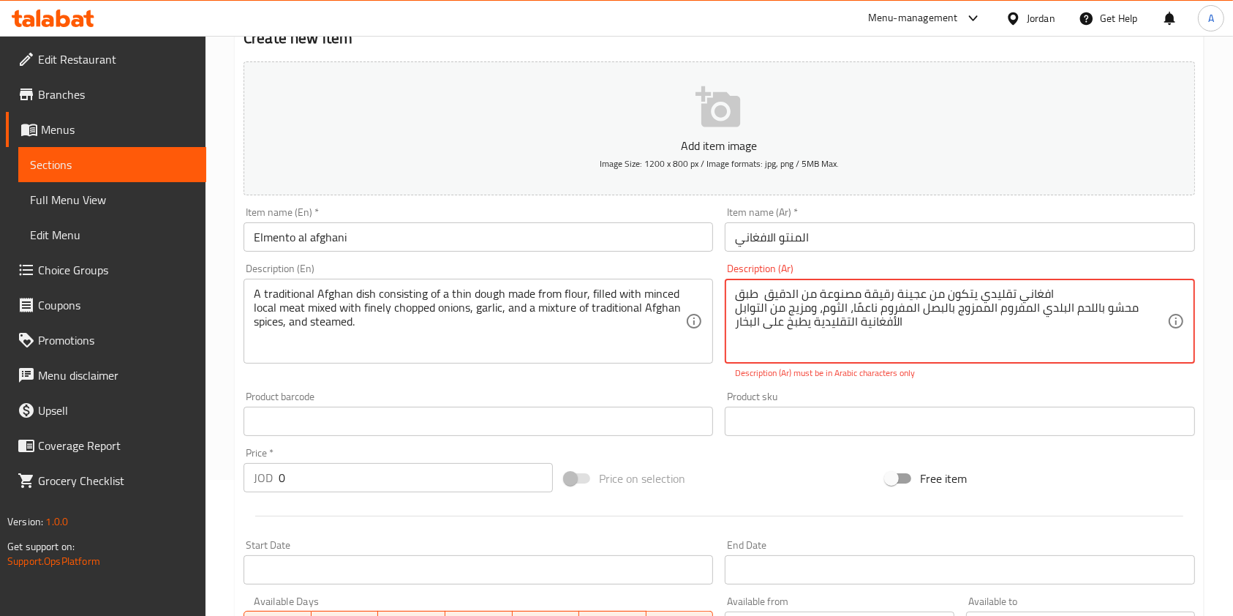
click at [705, 382] on div "Description (En) A traditional Afghan dish consisting of a thin dough made from…" at bounding box center [478, 321] width 481 height 128
click at [684, 391] on div "Product barcode Product barcode" at bounding box center [477, 413] width 469 height 45
type textarea "طبق ‎ افغاني تقليدي يتكون من عجينة رقيقة مصنوعة من الدقيق ‎محشو باللحم البلدي ا…"
click at [732, 328] on div "طبق ‎ افغاني تقليدي يتكون من عجينة رقيقة مصنوعة من الدقيق ‎محشو باللحم البلدي ا…" at bounding box center [958, 321] width 469 height 85
click at [708, 373] on div "Description (En) A traditional Afghan dish consisting of a thin dough made from…" at bounding box center [478, 321] width 481 height 128
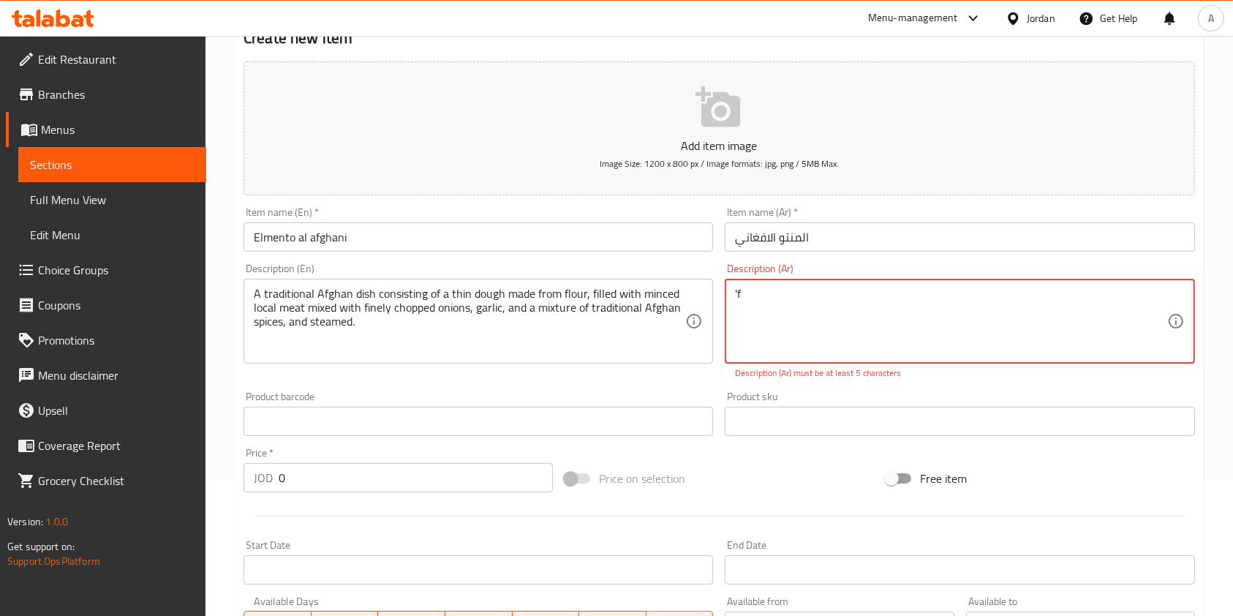
type textarea "'"
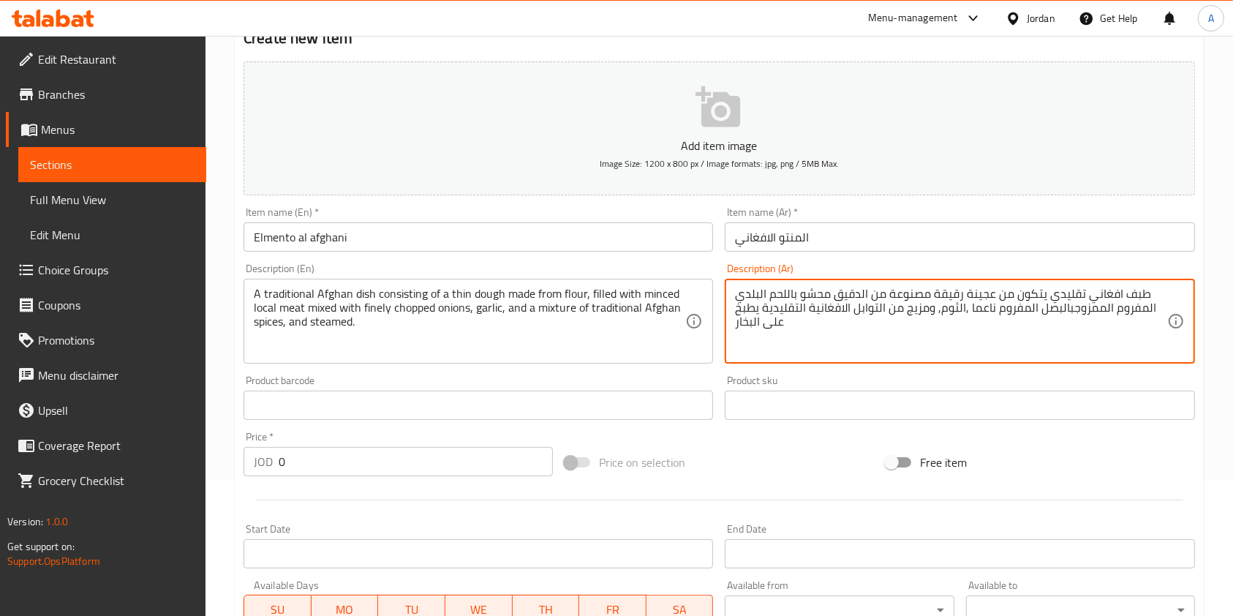
type textarea "طبف افغاني تقليدي يتكون من عجينة رقيقة مصنوعة من الدقيق محشو باللحم البلدي المف…"
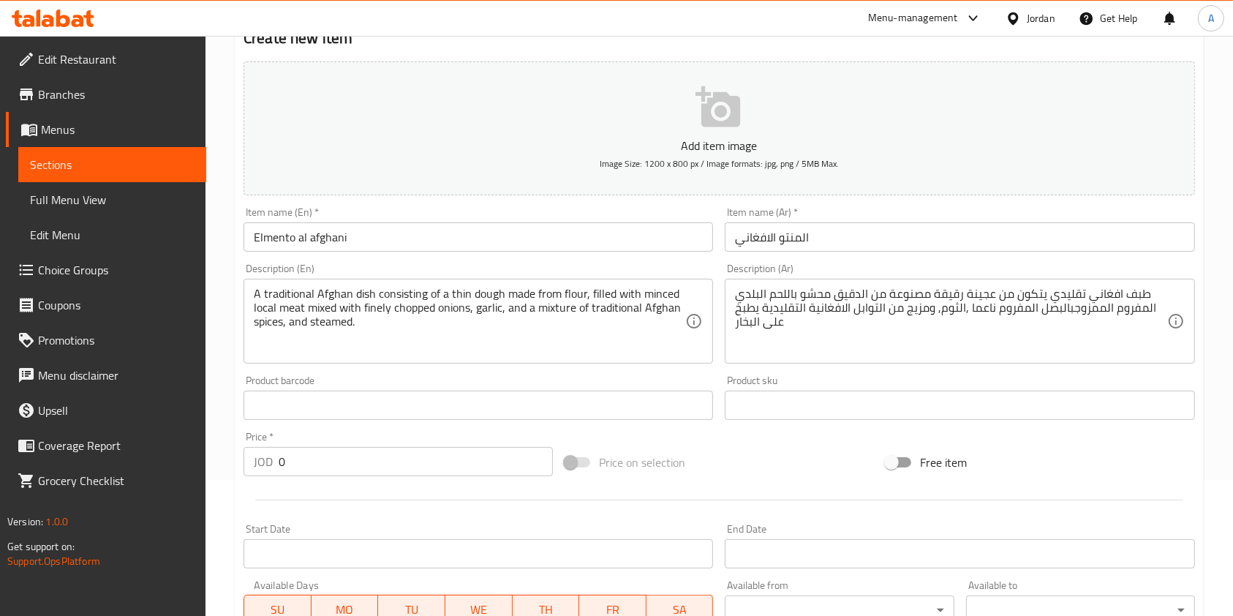
click at [736, 446] on div "Price on selection" at bounding box center [719, 461] width 321 height 39
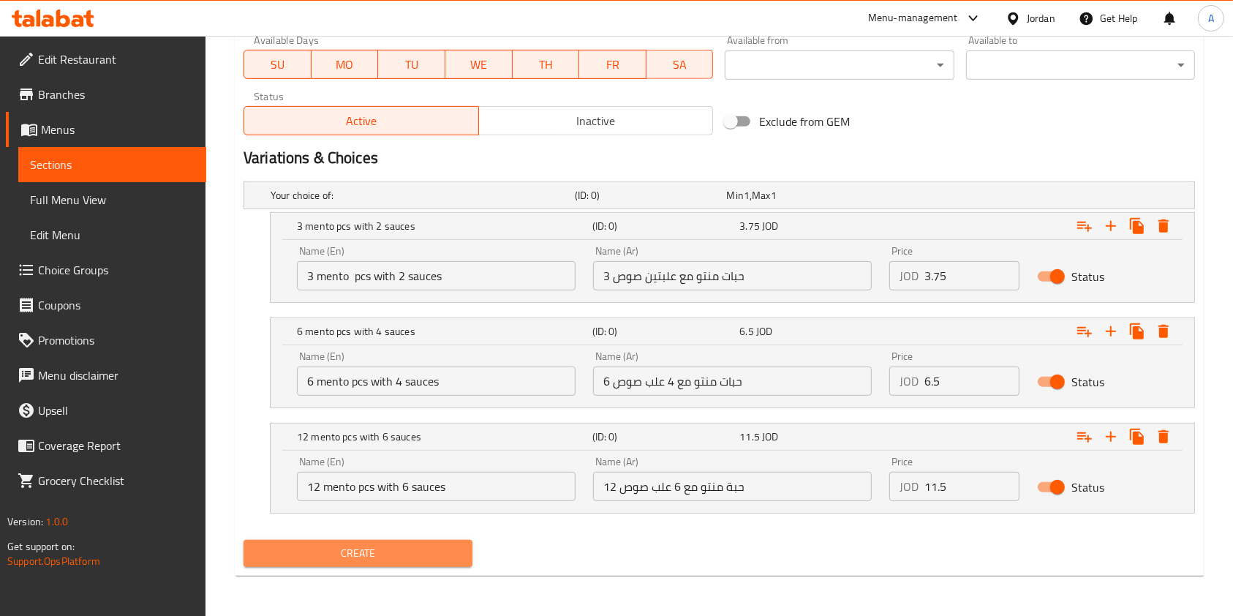
click at [297, 545] on span "Create" at bounding box center [357, 553] width 205 height 18
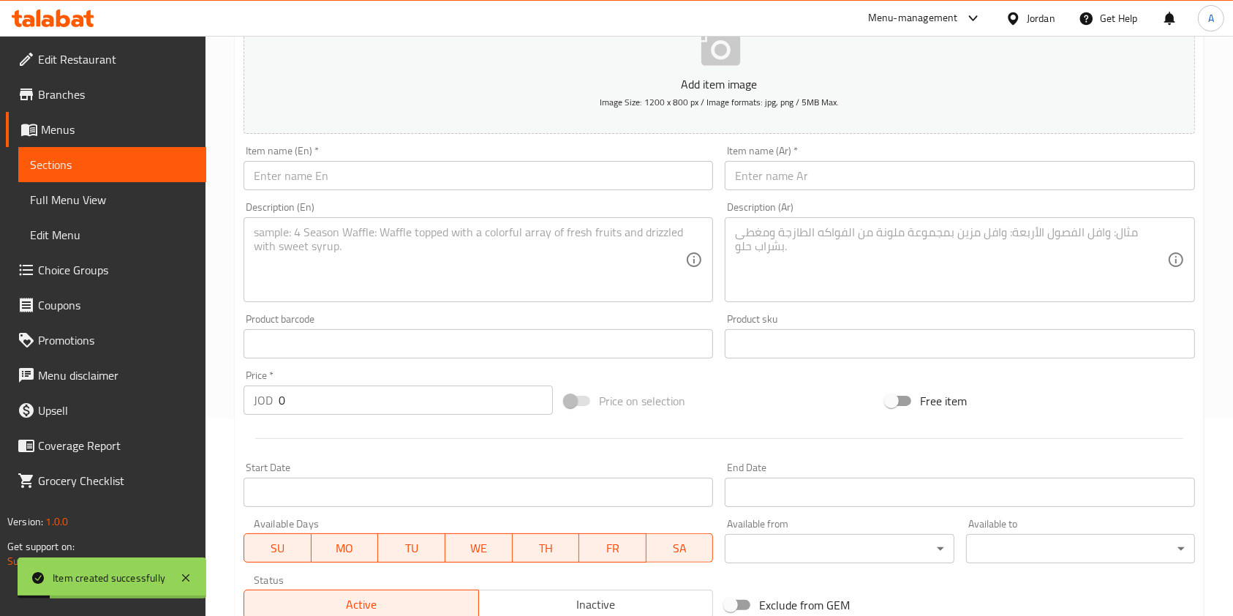
scroll to position [0, 0]
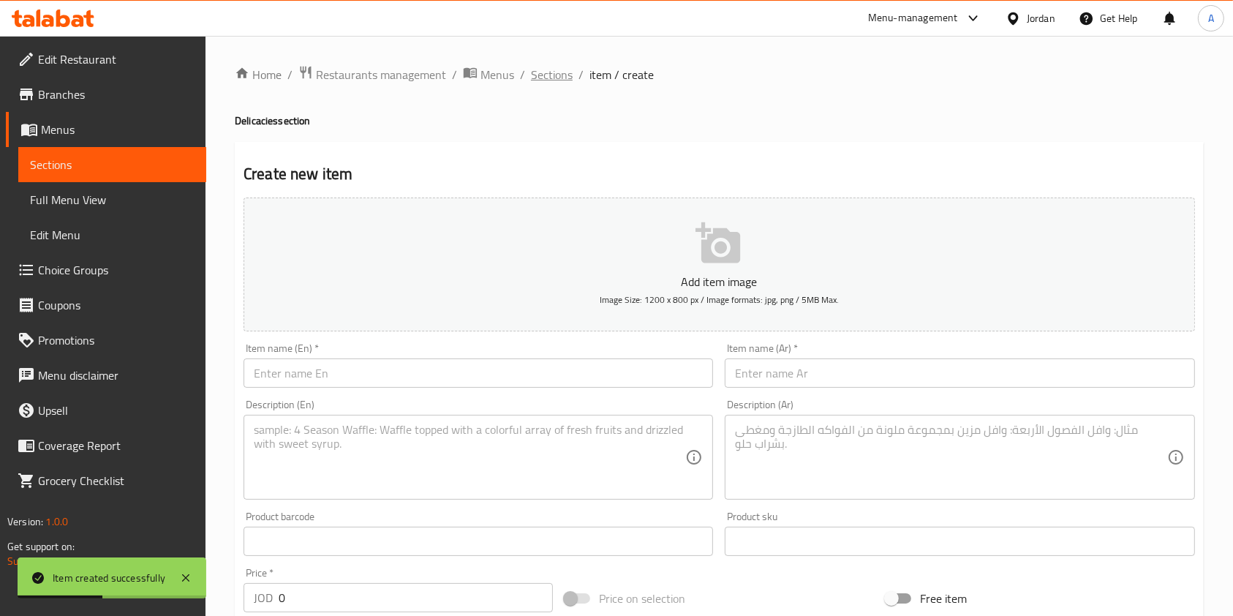
click at [555, 79] on span "Sections" at bounding box center [552, 75] width 42 height 18
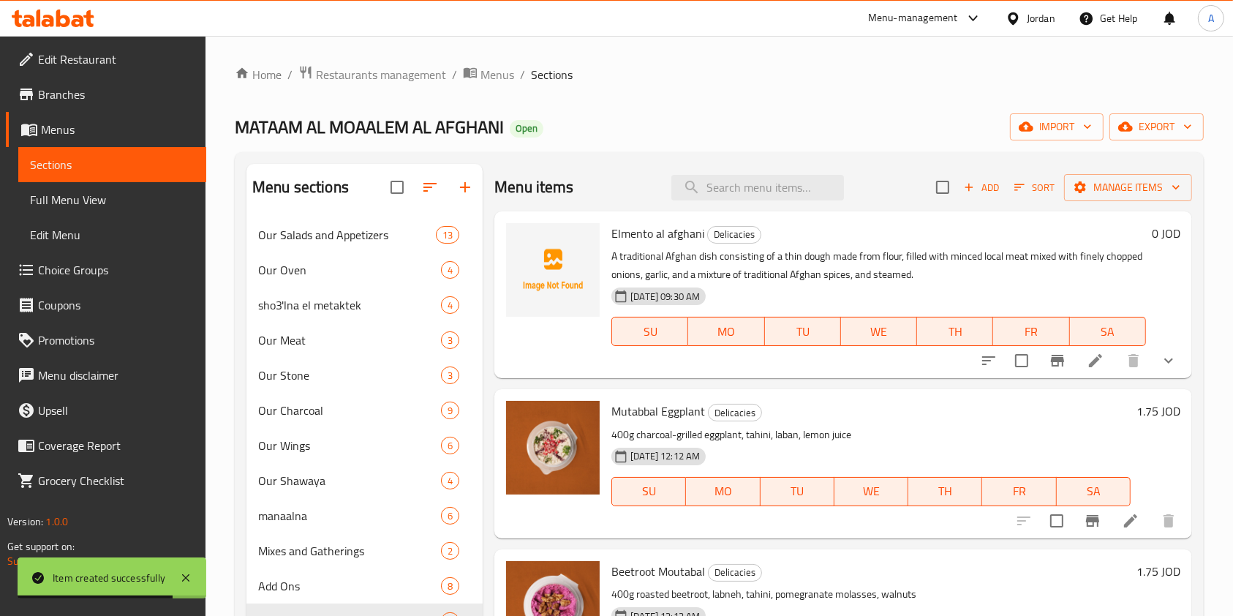
click at [638, 114] on div "MATAAM AL MOAALEM AL AFGHANI Open import export" at bounding box center [719, 126] width 969 height 27
click at [681, 94] on div "Home / Restaurants management / Menus / Sections MATAAM AL MOAALEM AL AFGHANI O…" at bounding box center [719, 428] width 969 height 726
click at [1086, 359] on icon at bounding box center [1095, 361] width 18 height 18
